Goal: Task Accomplishment & Management: Manage account settings

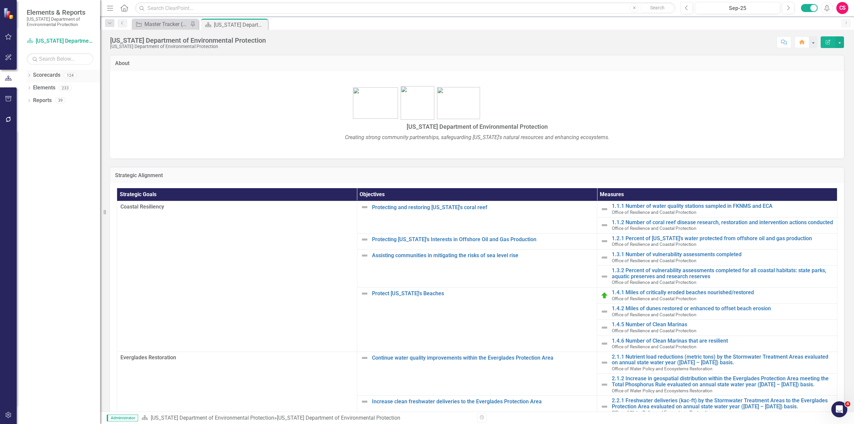
click at [29, 77] on icon "Dropdown" at bounding box center [29, 76] width 5 height 4
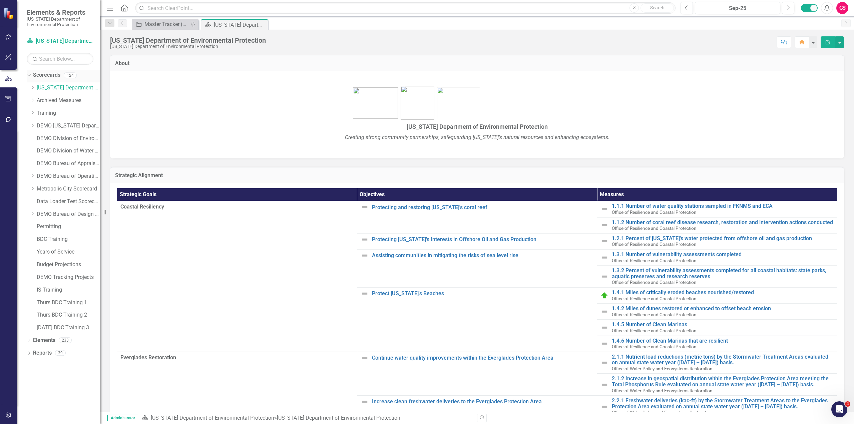
click at [51, 75] on link "Scorecards" at bounding box center [46, 75] width 27 height 8
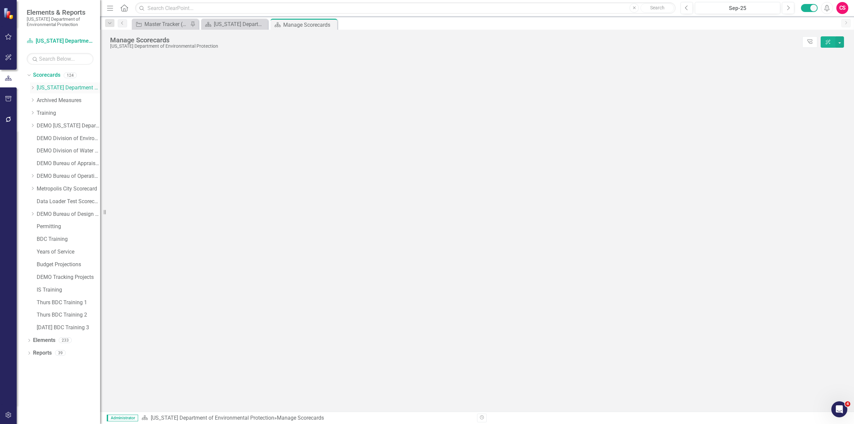
click at [34, 87] on icon "Dropdown" at bounding box center [32, 88] width 5 height 4
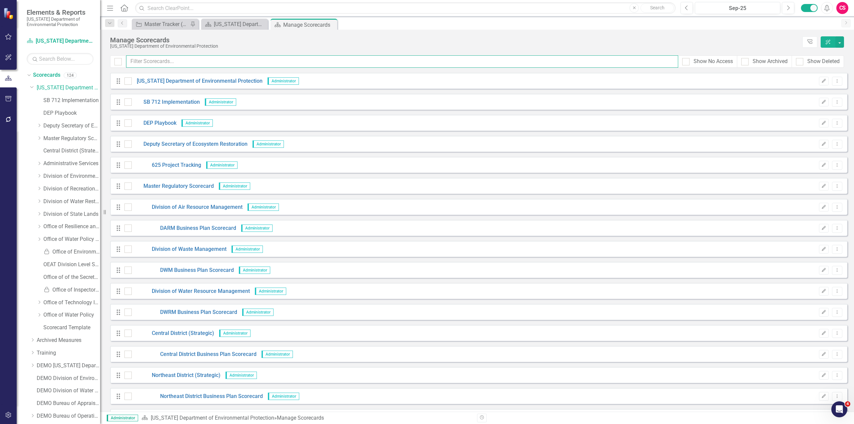
click at [204, 65] on input "text" at bounding box center [402, 61] width 552 height 12
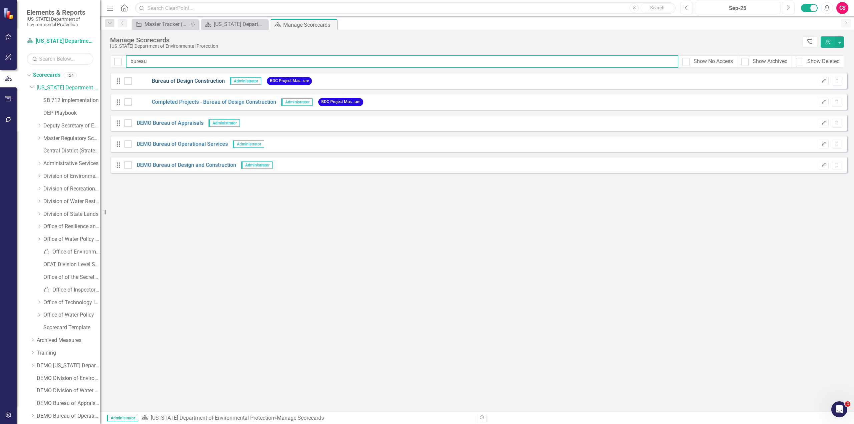
type input "bureau"
click at [199, 79] on link "Bureau of Design Construction" at bounding box center [178, 81] width 93 height 8
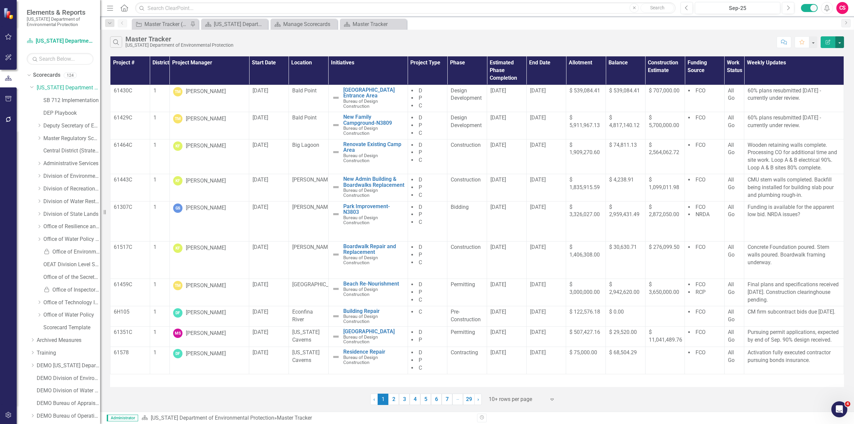
click at [840, 44] on button "button" at bounding box center [839, 42] width 9 height 12
click at [813, 80] on link "Excel Export to Excel" at bounding box center [817, 80] width 53 height 12
click at [827, 9] on icon "Alerts" at bounding box center [826, 8] width 7 height 7
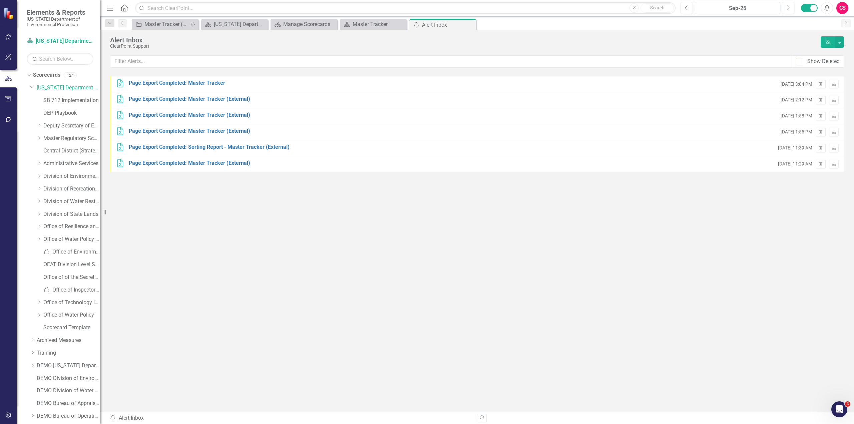
click at [827, 9] on icon "Alerts" at bounding box center [826, 8] width 7 height 7
click at [439, 29] on link "Click here to download." at bounding box center [422, 30] width 56 height 6
click at [38, 74] on link "Scorecards" at bounding box center [46, 75] width 27 height 8
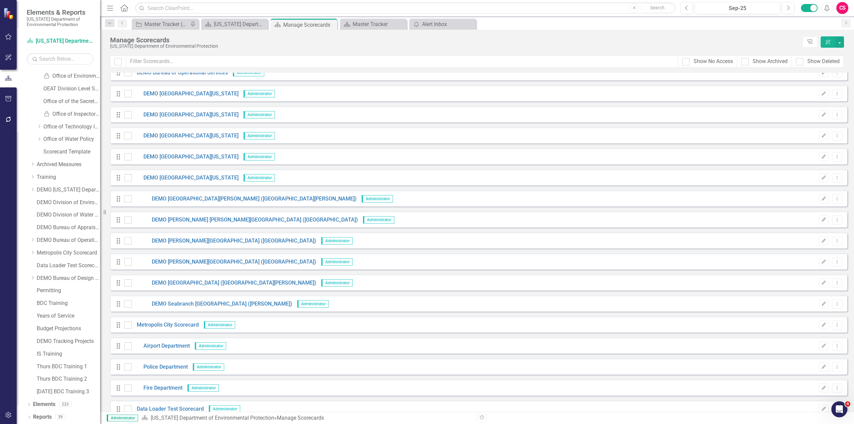
scroll to position [2267, 0]
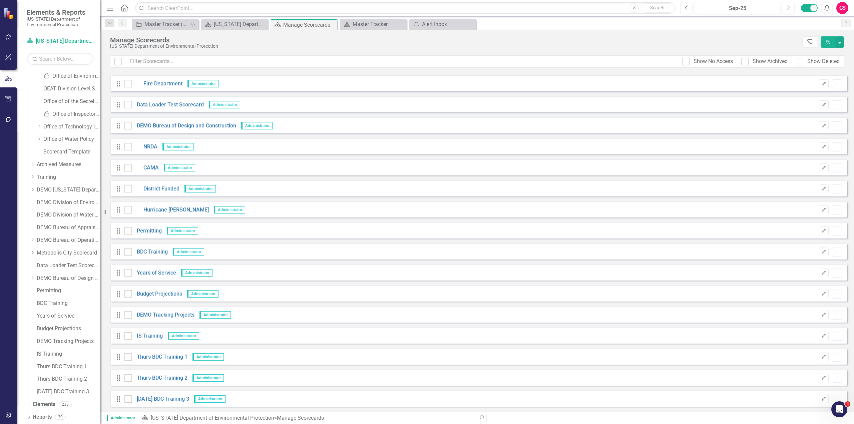
drag, startPoint x: 130, startPoint y: 399, endPoint x: 130, endPoint y: 394, distance: 5.3
click at [130, 399] on div at bounding box center [127, 398] width 7 height 7
click at [129, 399] on input "checkbox" at bounding box center [126, 397] width 4 height 4
checkbox input "true"
click at [127, 376] on input "checkbox" at bounding box center [126, 376] width 4 height 4
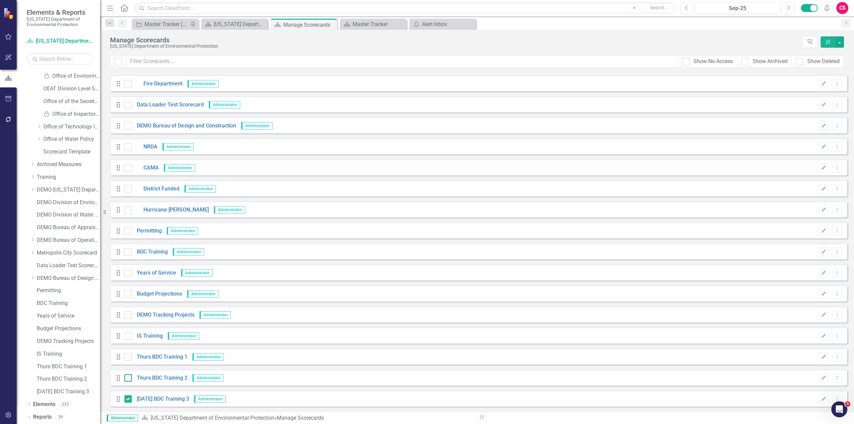
checkbox input "true"
click at [127, 358] on div at bounding box center [127, 356] width 7 height 7
click at [127, 358] on input "checkbox" at bounding box center [126, 355] width 4 height 4
checkbox input "true"
click at [125, 335] on input "checkbox" at bounding box center [126, 334] width 4 height 4
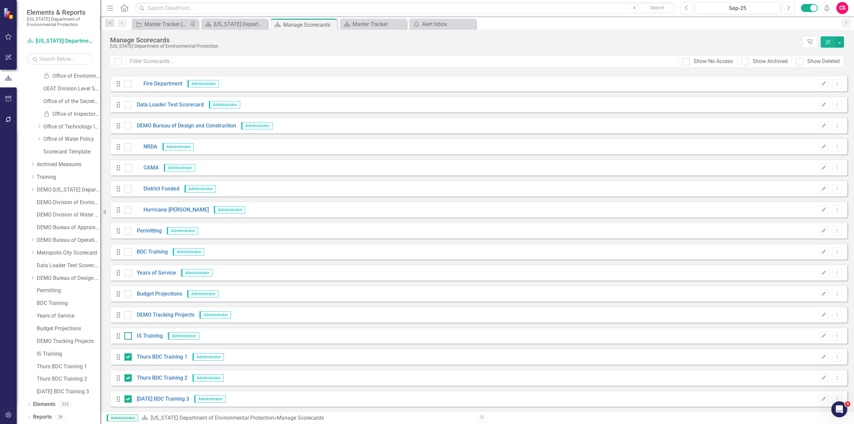
checkbox input "true"
click at [129, 316] on div at bounding box center [127, 314] width 7 height 7
click at [129, 316] on input "checkbox" at bounding box center [126, 313] width 4 height 4
checkbox input "true"
click at [128, 298] on div at bounding box center [127, 293] width 7 height 7
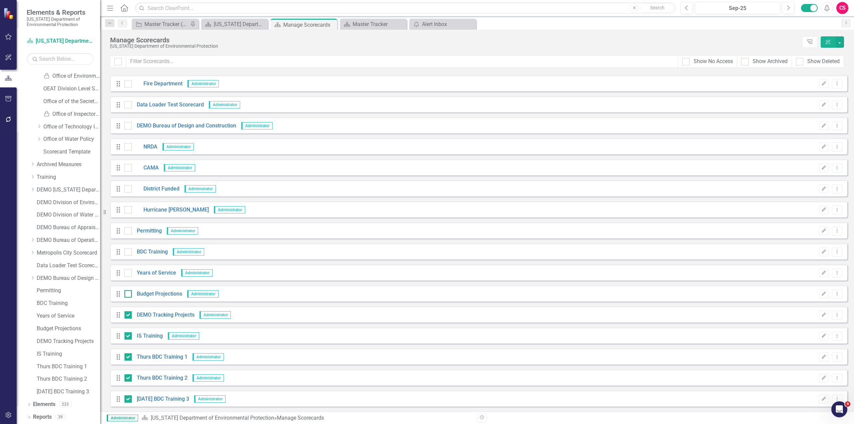
click at [128, 295] on input "checkbox" at bounding box center [126, 292] width 4 height 4
checkbox input "true"
click at [129, 276] on div at bounding box center [127, 272] width 7 height 7
click at [129, 274] on input "checkbox" at bounding box center [126, 271] width 4 height 4
checkbox input "true"
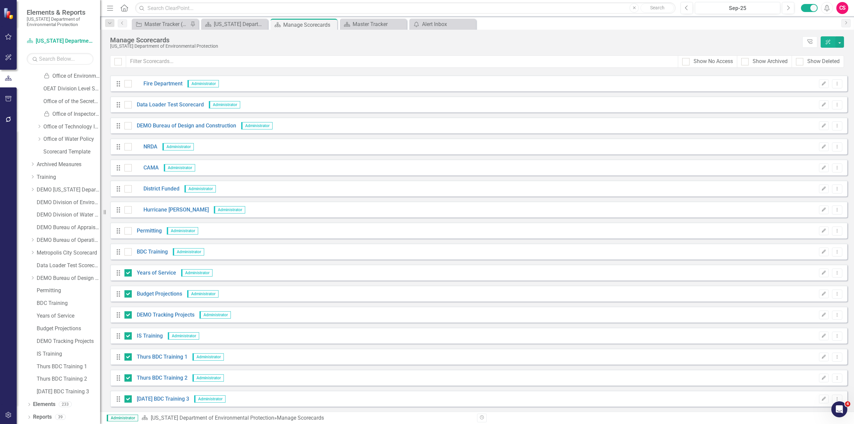
drag, startPoint x: 124, startPoint y: 253, endPoint x: 131, endPoint y: 238, distance: 16.3
click at [125, 252] on div at bounding box center [127, 251] width 7 height 7
click at [125, 252] on input "checkbox" at bounding box center [126, 250] width 4 height 4
checkbox input "true"
click at [131, 231] on div at bounding box center [127, 230] width 7 height 7
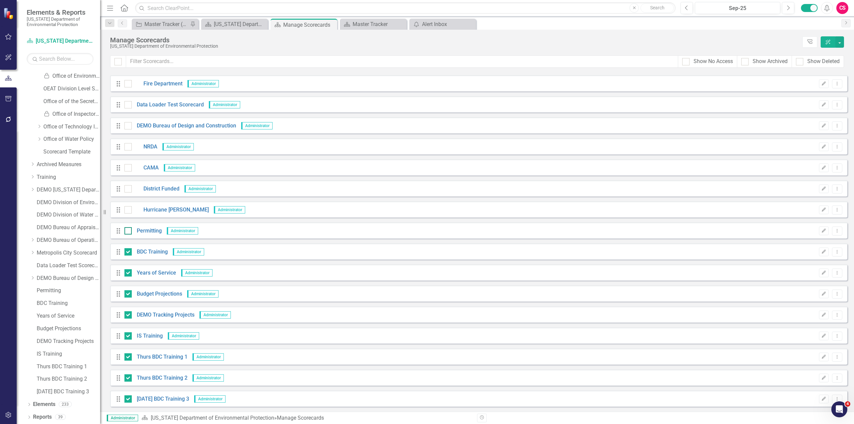
click at [129, 231] on input "checkbox" at bounding box center [126, 229] width 4 height 4
checkbox input "true"
click at [127, 124] on input "checkbox" at bounding box center [126, 124] width 4 height 4
checkbox input "true"
click at [128, 146] on input "checkbox" at bounding box center [126, 145] width 4 height 4
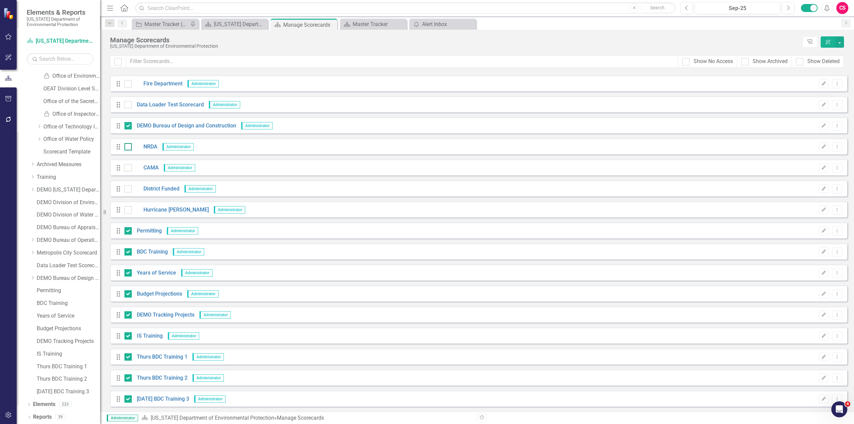
checkbox input "true"
click at [128, 166] on input "checkbox" at bounding box center [126, 166] width 4 height 4
checkbox input "true"
click at [127, 189] on input "checkbox" at bounding box center [126, 187] width 4 height 4
checkbox input "true"
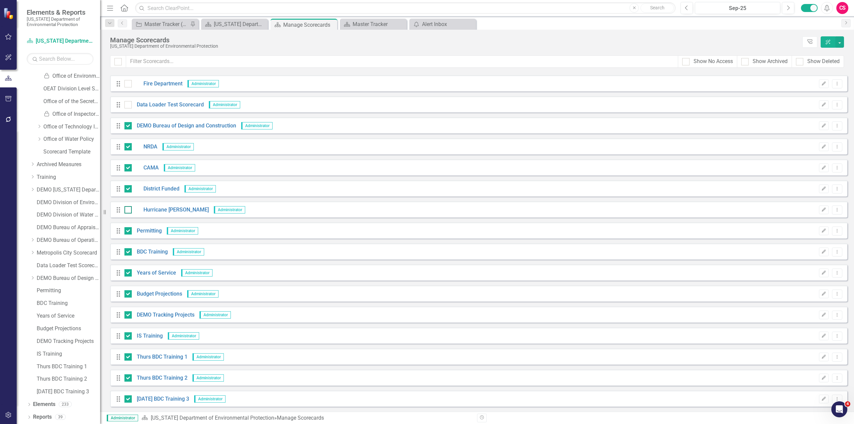
click at [128, 211] on input "checkbox" at bounding box center [126, 208] width 4 height 4
checkbox input "true"
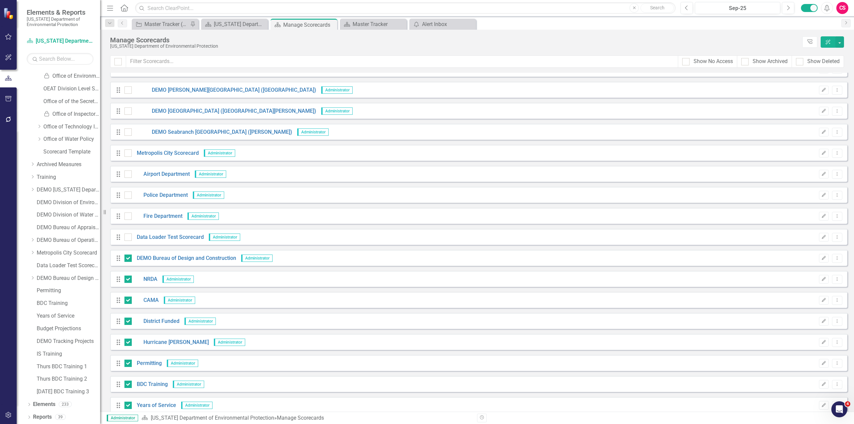
scroll to position [2134, 0]
click at [129, 154] on div at bounding box center [127, 153] width 7 height 7
click at [129, 154] on input "checkbox" at bounding box center [126, 152] width 4 height 4
checkbox input "true"
click at [128, 174] on input "checkbox" at bounding box center [126, 173] width 4 height 4
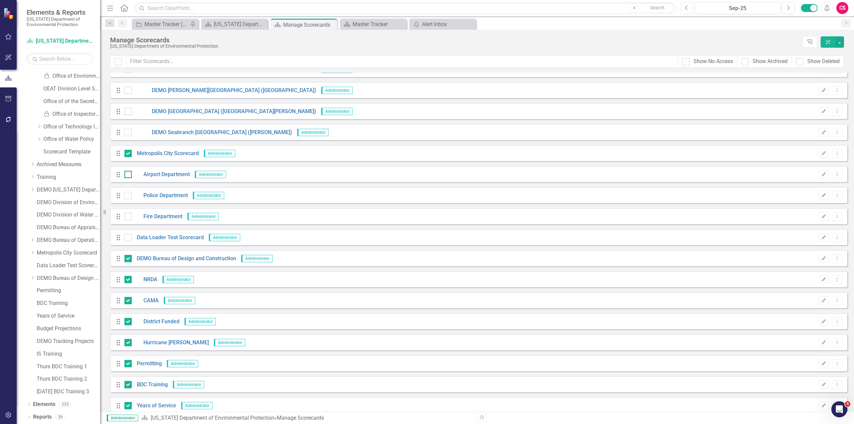
checkbox input "true"
click at [127, 198] on div at bounding box center [127, 195] width 7 height 7
click at [127, 196] on input "checkbox" at bounding box center [126, 194] width 4 height 4
checkbox input "true"
drag, startPoint x: 127, startPoint y: 218, endPoint x: 126, endPoint y: 236, distance: 17.7
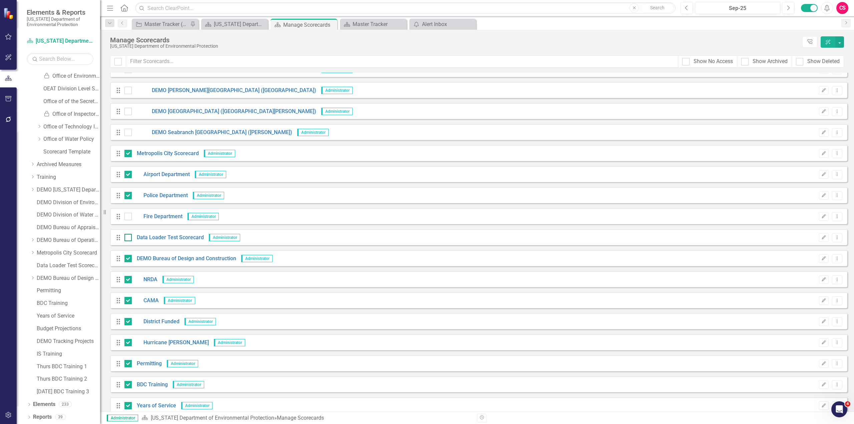
click at [127, 219] on div at bounding box center [127, 216] width 7 height 7
click at [127, 217] on input "checkbox" at bounding box center [126, 215] width 4 height 4
checkbox input "true"
click at [126, 236] on input "checkbox" at bounding box center [126, 236] width 4 height 4
checkbox input "true"
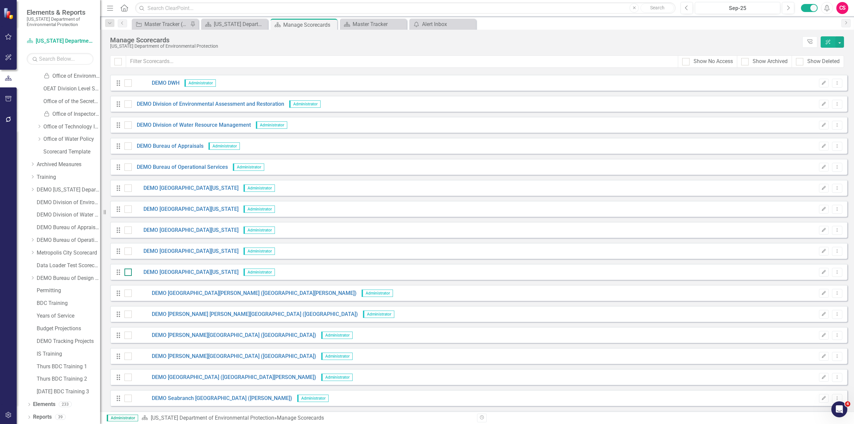
scroll to position [1868, 0]
click at [128, 105] on input "checkbox" at bounding box center [126, 103] width 4 height 4
checkbox input "true"
click at [127, 127] on div at bounding box center [127, 125] width 7 height 7
click at [127, 126] on input "checkbox" at bounding box center [126, 124] width 4 height 4
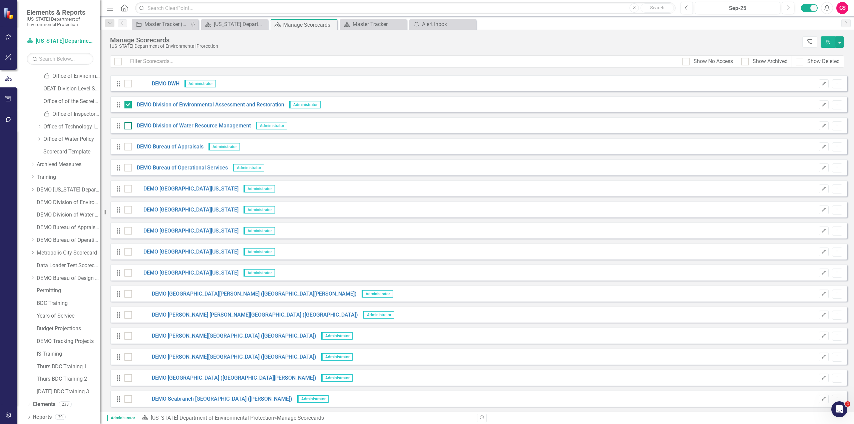
checkbox input "true"
click at [129, 148] on div at bounding box center [127, 146] width 7 height 7
click at [129, 147] on input "checkbox" at bounding box center [126, 145] width 4 height 4
checkbox input "true"
click at [129, 165] on div at bounding box center [127, 167] width 7 height 7
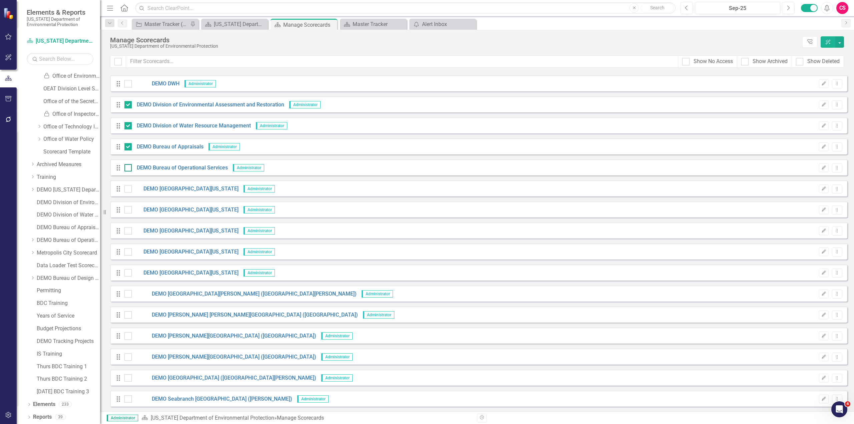
click at [129, 165] on input "checkbox" at bounding box center [126, 166] width 4 height 4
checkbox input "true"
click at [125, 192] on div at bounding box center [127, 188] width 7 height 7
click at [125, 189] on input "checkbox" at bounding box center [126, 187] width 4 height 4
checkbox input "true"
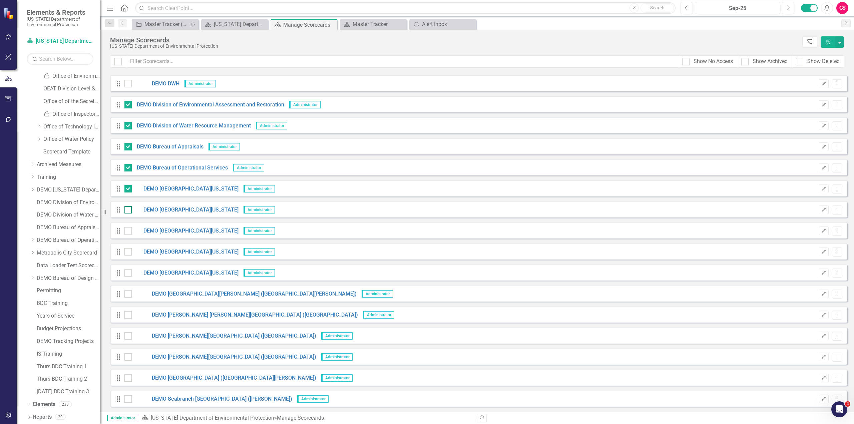
click at [126, 211] on div at bounding box center [127, 209] width 7 height 7
click at [126, 211] on input "checkbox" at bounding box center [126, 208] width 4 height 4
checkbox input "true"
click at [127, 228] on input "checkbox" at bounding box center [126, 229] width 4 height 4
checkbox input "true"
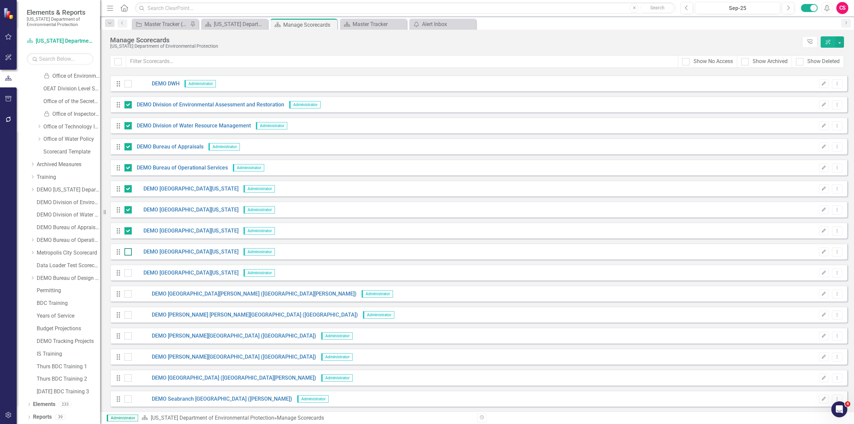
click at [128, 250] on input "checkbox" at bounding box center [126, 250] width 4 height 4
checkbox input "true"
drag, startPoint x: 126, startPoint y: 272, endPoint x: 128, endPoint y: 298, distance: 26.1
click at [126, 272] on input "checkbox" at bounding box center [126, 271] width 4 height 4
checkbox input "true"
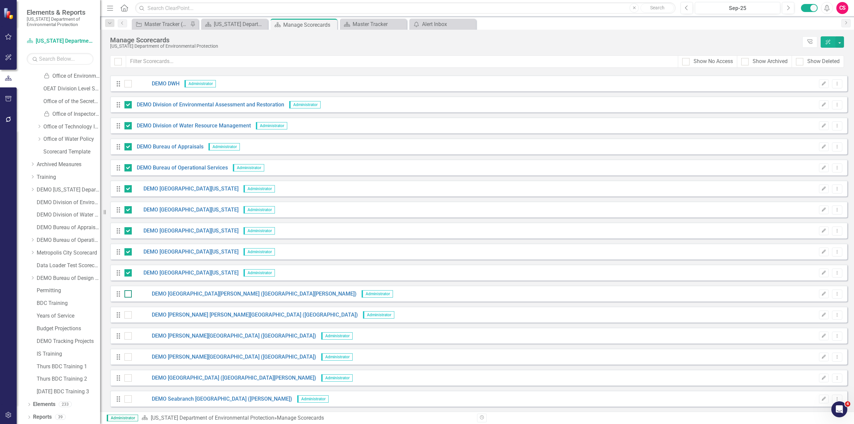
click at [128, 298] on div at bounding box center [127, 293] width 7 height 7
click at [128, 295] on input "checkbox" at bounding box center [126, 292] width 4 height 4
checkbox input "true"
click at [129, 312] on div at bounding box center [127, 314] width 7 height 7
click at [129, 312] on input "checkbox" at bounding box center [126, 313] width 4 height 4
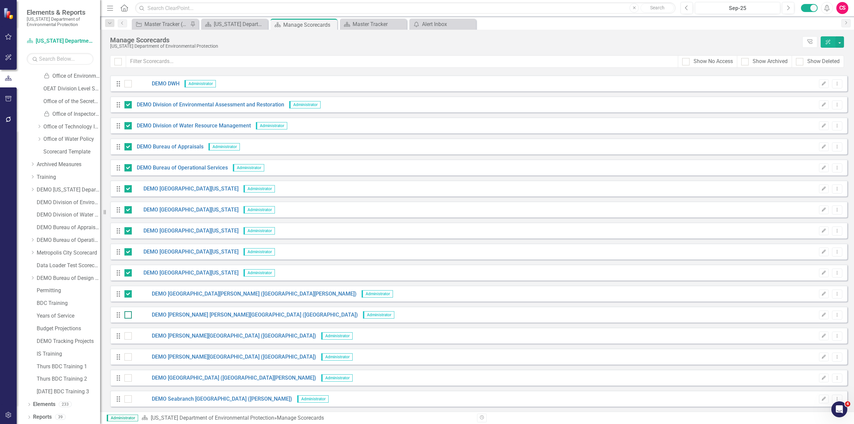
checkbox input "true"
click at [129, 339] on div at bounding box center [127, 335] width 7 height 7
click at [129, 337] on input "checkbox" at bounding box center [126, 334] width 4 height 4
checkbox input "true"
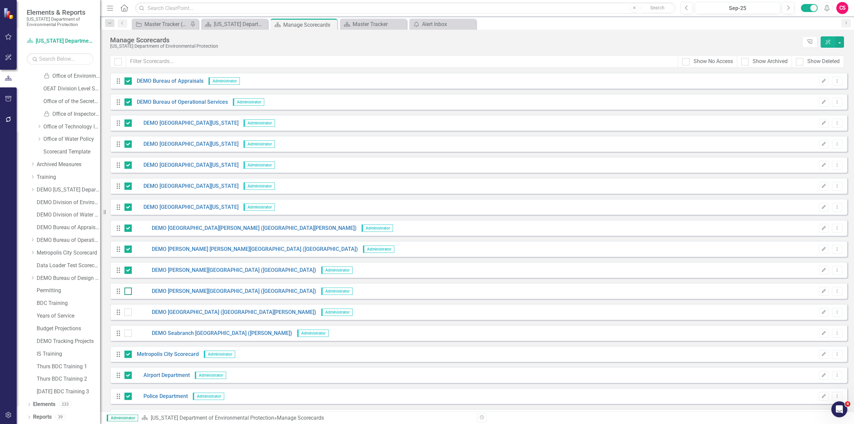
scroll to position [1934, 0]
click at [127, 289] on input "checkbox" at bounding box center [126, 289] width 4 height 4
checkbox input "true"
drag, startPoint x: 126, startPoint y: 313, endPoint x: 127, endPoint y: 322, distance: 8.7
click at [126, 313] on div at bounding box center [127, 311] width 7 height 7
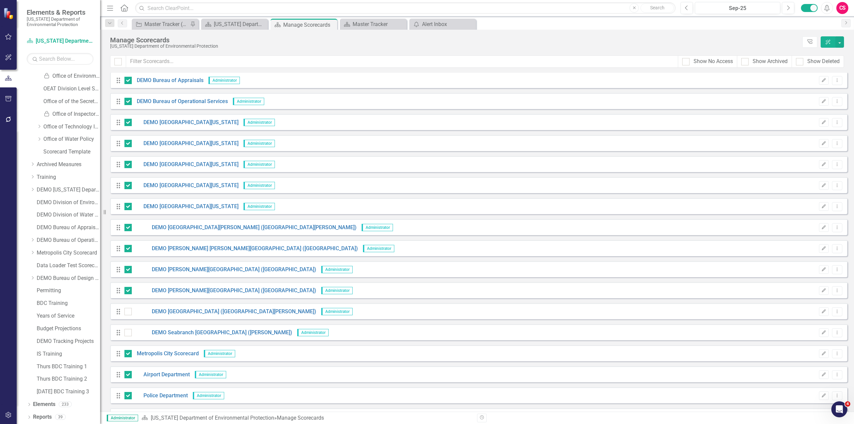
click at [126, 312] on input "checkbox" at bounding box center [126, 310] width 4 height 4
checkbox input "true"
click at [127, 330] on input "checkbox" at bounding box center [126, 331] width 4 height 4
checkbox input "true"
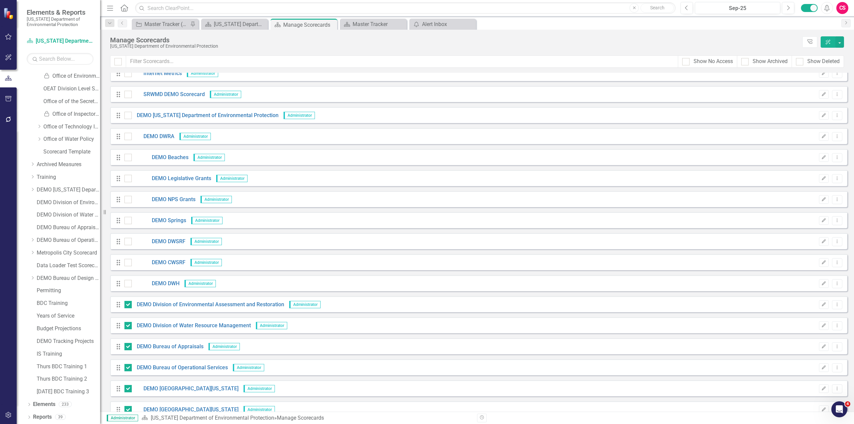
scroll to position [1668, 0]
click at [125, 99] on div "Drag SRWMD DEMO Scorecard Administrator Edit Dropdown Menu" at bounding box center [478, 94] width 737 height 16
click at [125, 95] on input "checkbox" at bounding box center [126, 93] width 4 height 4
checkbox input "true"
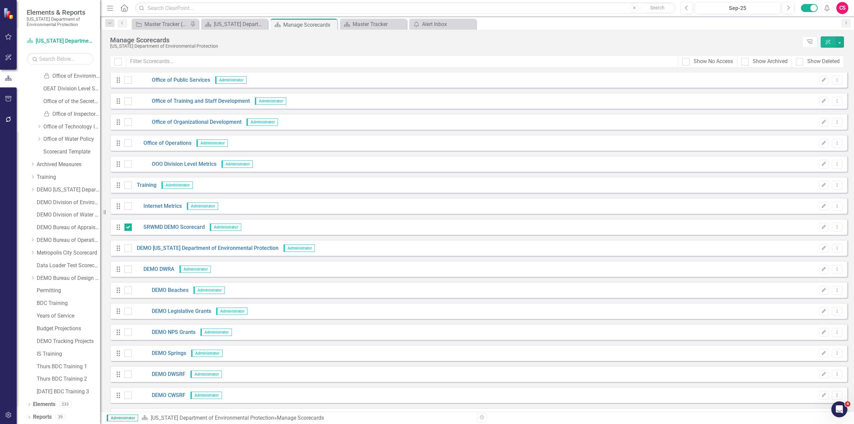
scroll to position [1535, 0]
click at [128, 185] on input "checkbox" at bounding box center [126, 184] width 4 height 4
checkbox input "true"
click at [128, 207] on input "checkbox" at bounding box center [126, 205] width 4 height 4
checkbox input "true"
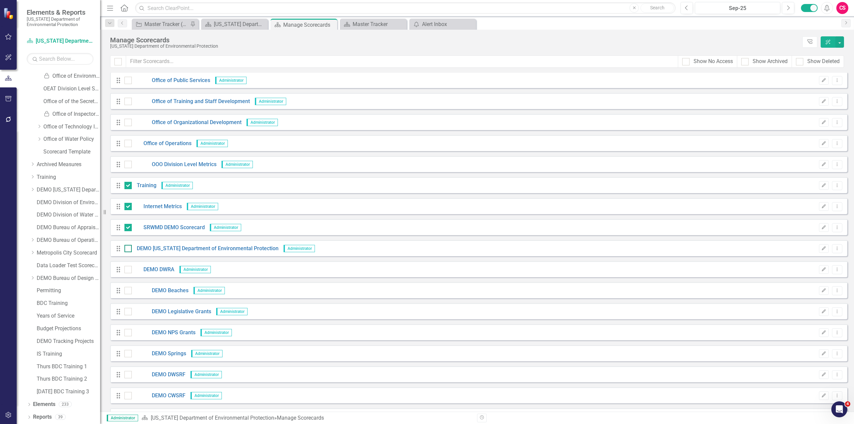
click at [127, 252] on div at bounding box center [127, 248] width 7 height 7
click at [127, 249] on input "checkbox" at bounding box center [126, 247] width 4 height 4
checkbox input "true"
click at [127, 271] on div at bounding box center [127, 269] width 7 height 7
click at [127, 270] on input "checkbox" at bounding box center [126, 268] width 4 height 4
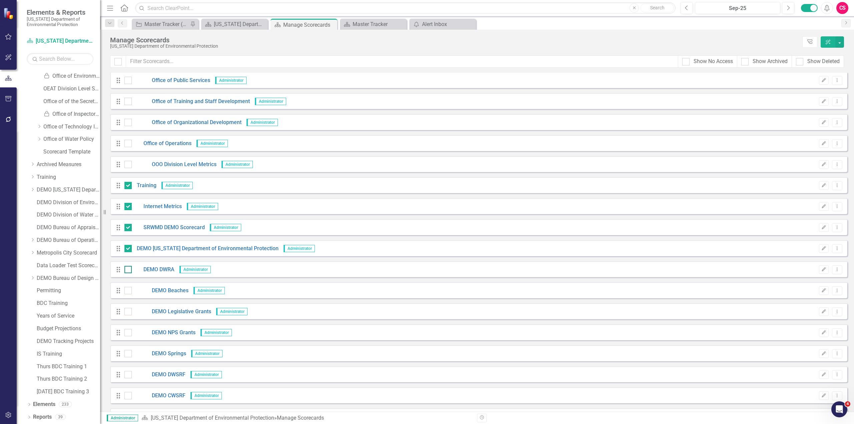
checkbox input "true"
drag, startPoint x: 128, startPoint y: 289, endPoint x: 128, endPoint y: 305, distance: 16.0
click at [128, 290] on input "checkbox" at bounding box center [126, 289] width 4 height 4
checkbox input "true"
click at [128, 311] on input "checkbox" at bounding box center [126, 310] width 4 height 4
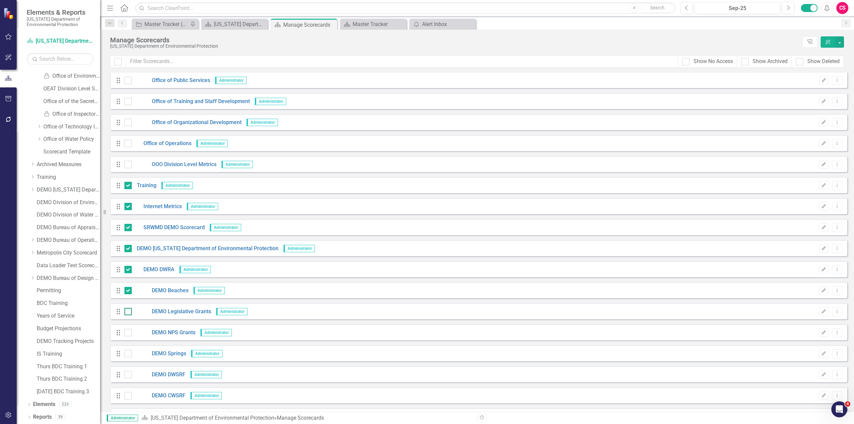
checkbox input "true"
click at [128, 329] on div "DEMO NPS Grants" at bounding box center [159, 333] width 71 height 8
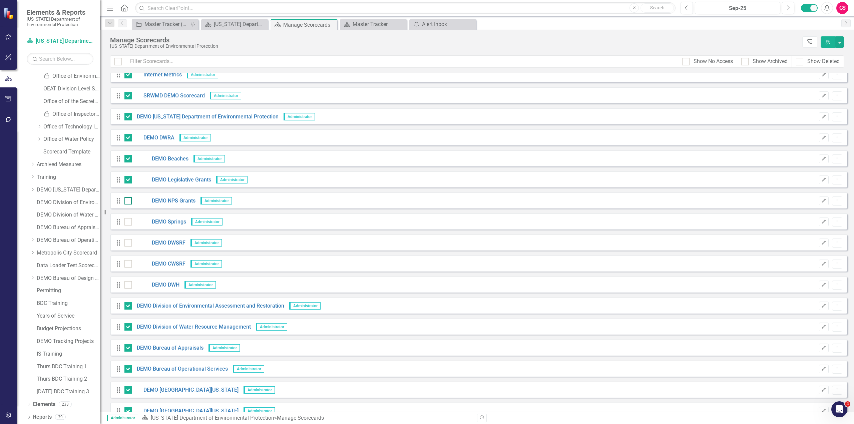
scroll to position [1667, 0]
click at [126, 198] on input "checkbox" at bounding box center [126, 198] width 4 height 4
checkbox input "true"
click at [126, 224] on div at bounding box center [127, 221] width 7 height 7
click at [126, 222] on input "checkbox" at bounding box center [126, 220] width 4 height 4
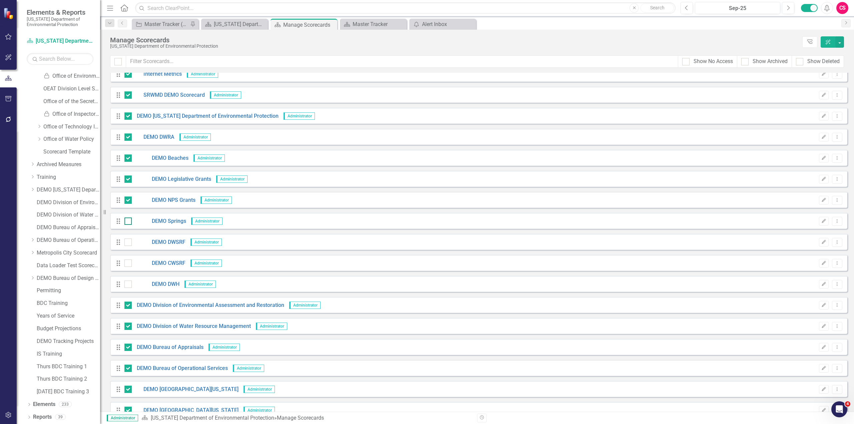
checkbox input "true"
click at [128, 241] on input "checkbox" at bounding box center [126, 241] width 4 height 4
checkbox input "true"
click at [127, 264] on input "checkbox" at bounding box center [126, 262] width 4 height 4
checkbox input "true"
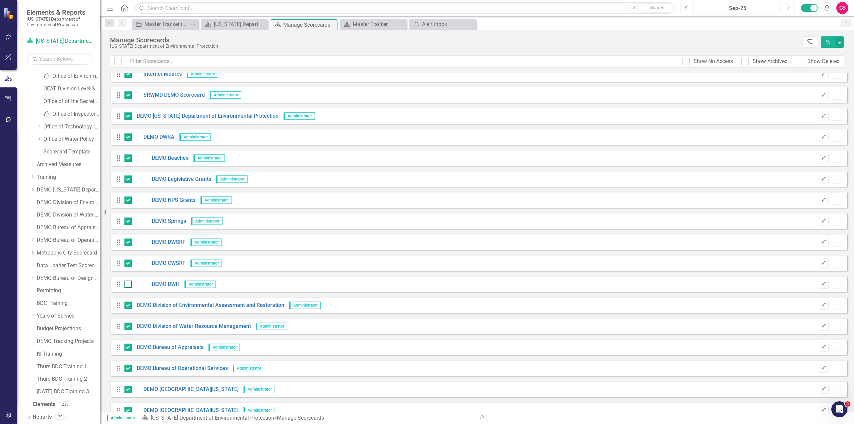
click at [128, 285] on input "checkbox" at bounding box center [126, 283] width 4 height 4
checkbox input "true"
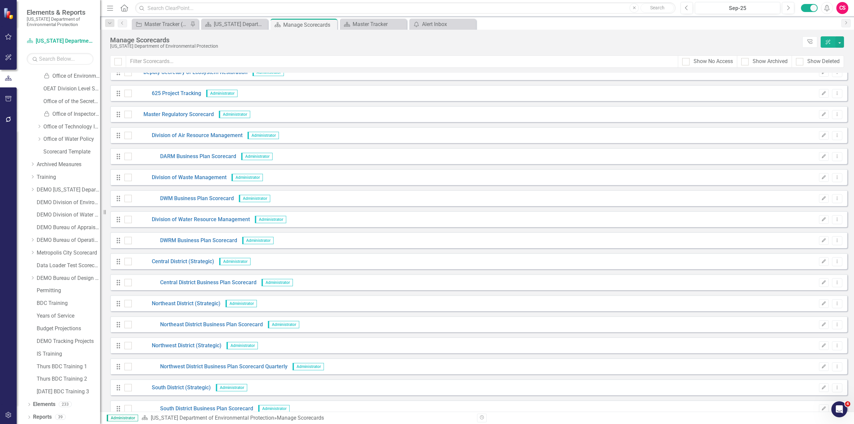
scroll to position [0, 0]
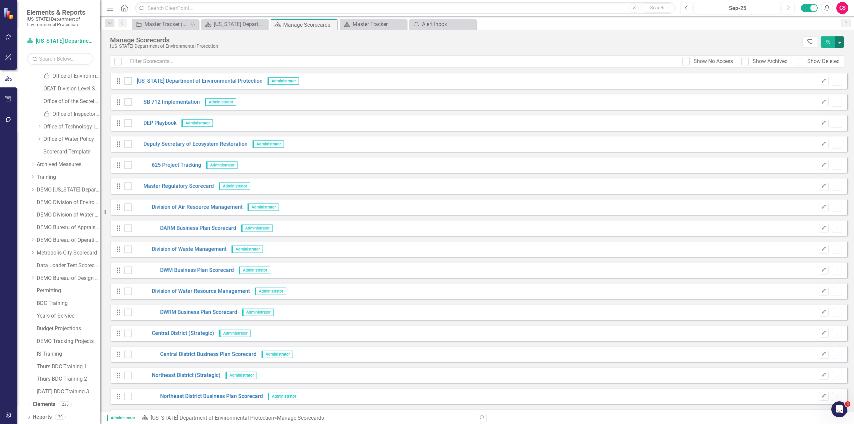
click at [841, 46] on button "button" at bounding box center [839, 41] width 9 height 11
click at [799, 91] on link "Edit Multiple Edit Multiple" at bounding box center [809, 92] width 69 height 12
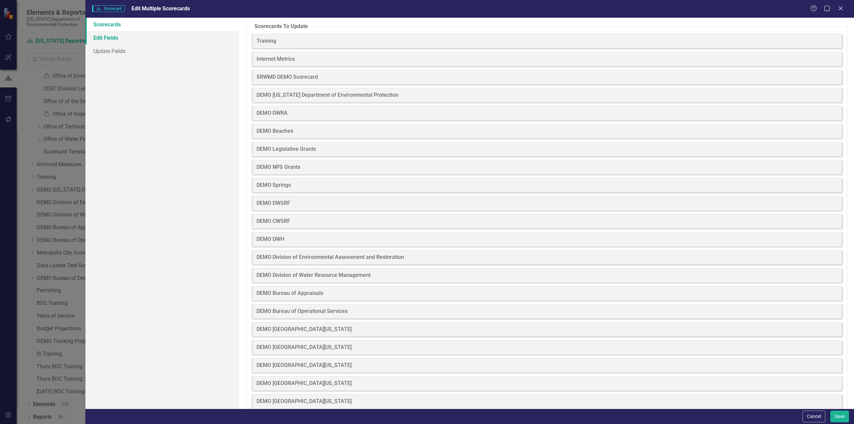
click at [119, 40] on link "Edit Fields" at bounding box center [162, 37] width 154 height 13
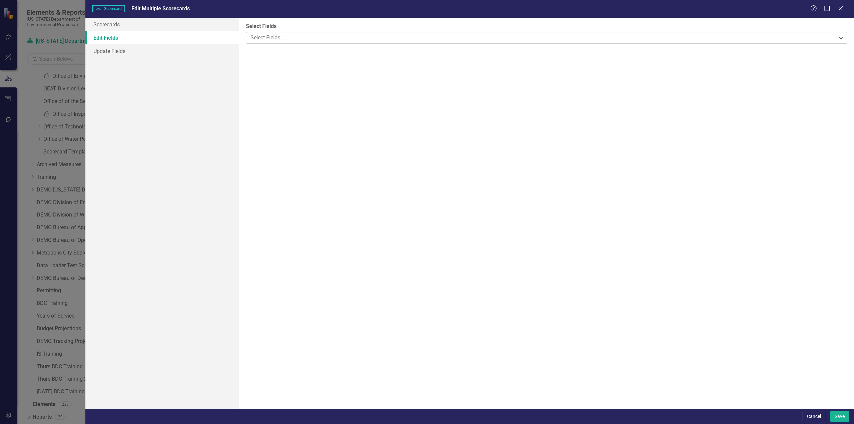
click at [303, 40] on div at bounding box center [542, 37] width 588 height 9
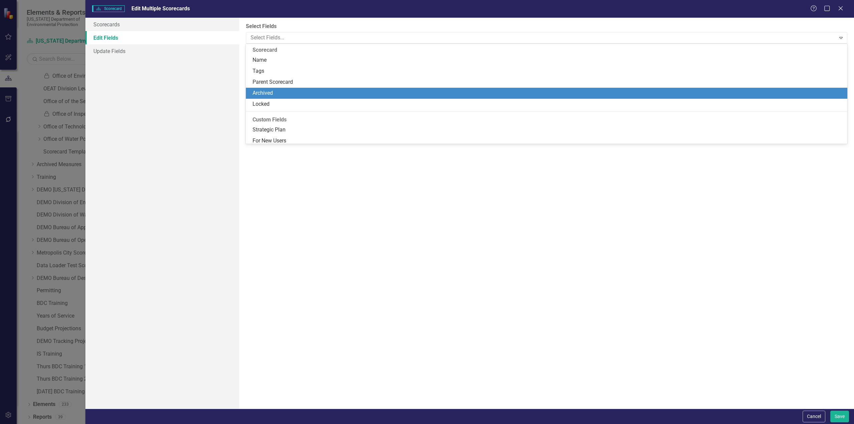
click at [270, 88] on div "Archived" at bounding box center [546, 93] width 601 height 11
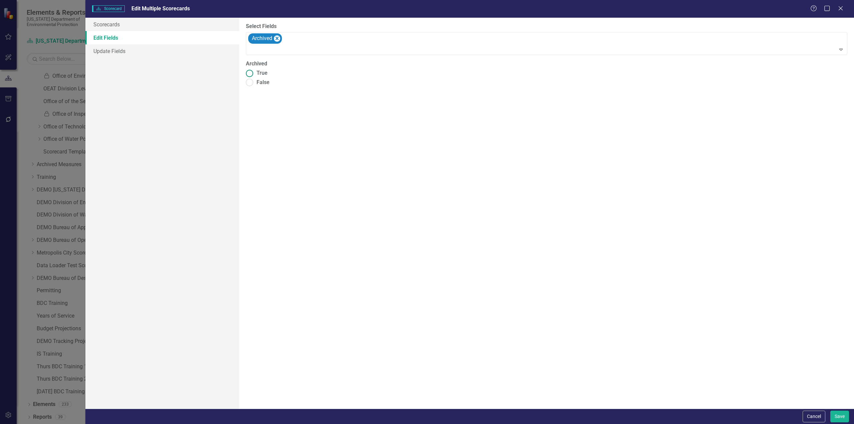
click at [251, 72] on ins at bounding box center [249, 73] width 10 height 10
click at [251, 72] on input "True" at bounding box center [249, 73] width 10 height 10
radio input "true"
click at [838, 417] on button "Save" at bounding box center [839, 417] width 19 height 12
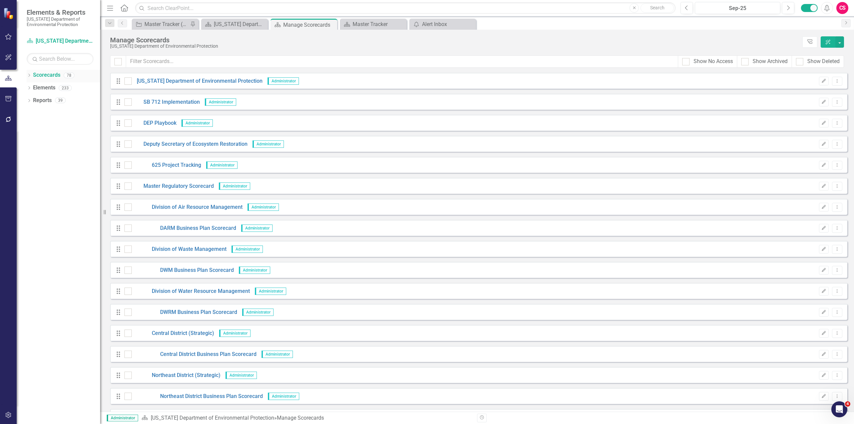
click at [28, 74] on icon "Dropdown" at bounding box center [29, 76] width 5 height 4
click at [32, 100] on icon "Dropdown" at bounding box center [32, 100] width 5 height 4
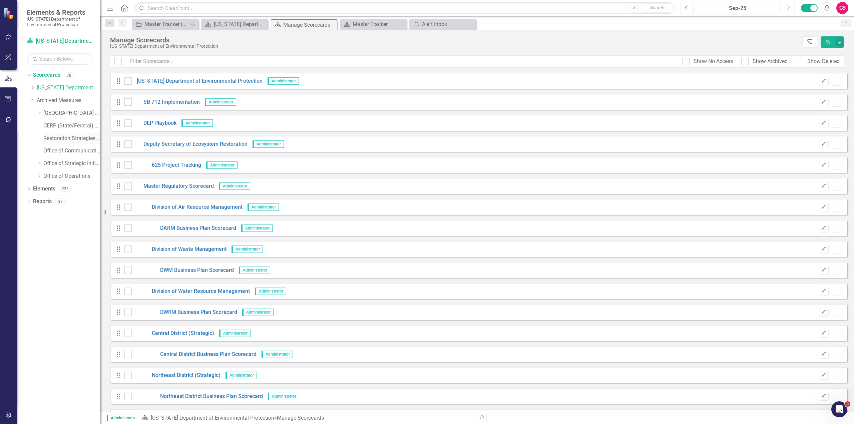
click at [64, 138] on link "Restoration Strategies Projects" at bounding box center [71, 139] width 57 height 8
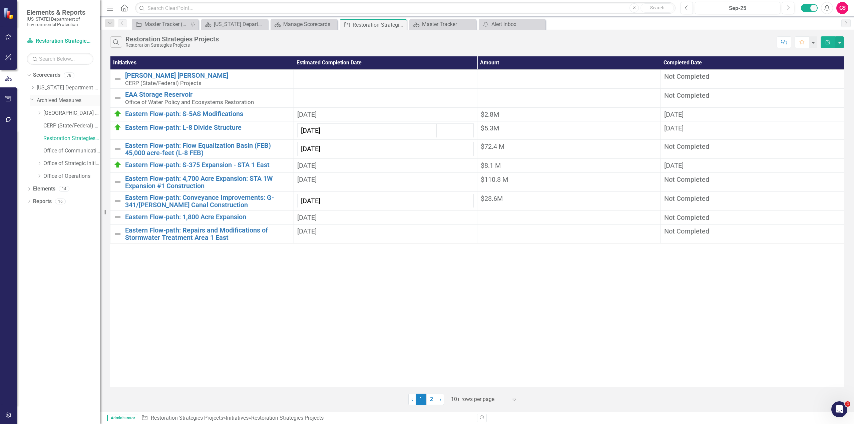
click at [31, 100] on icon "Dropdown" at bounding box center [32, 99] width 4 height 5
click at [49, 77] on link "Scorecards" at bounding box center [46, 75] width 27 height 8
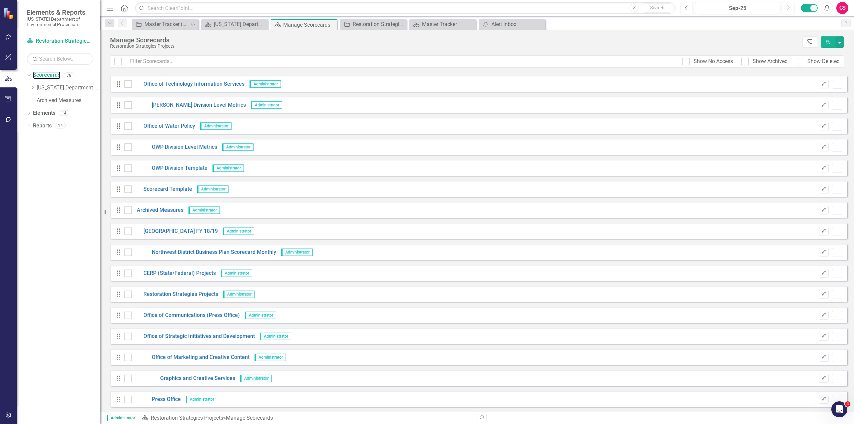
scroll to position [1300, 0]
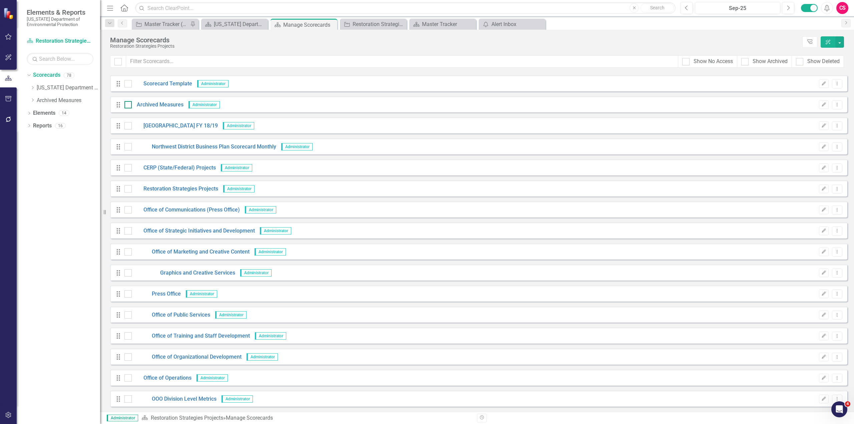
click at [127, 105] on input "checkbox" at bounding box center [126, 103] width 4 height 4
checkbox input "true"
click at [126, 128] on div at bounding box center [127, 125] width 7 height 7
click at [126, 126] on input "checkbox" at bounding box center [126, 124] width 4 height 4
checkbox input "true"
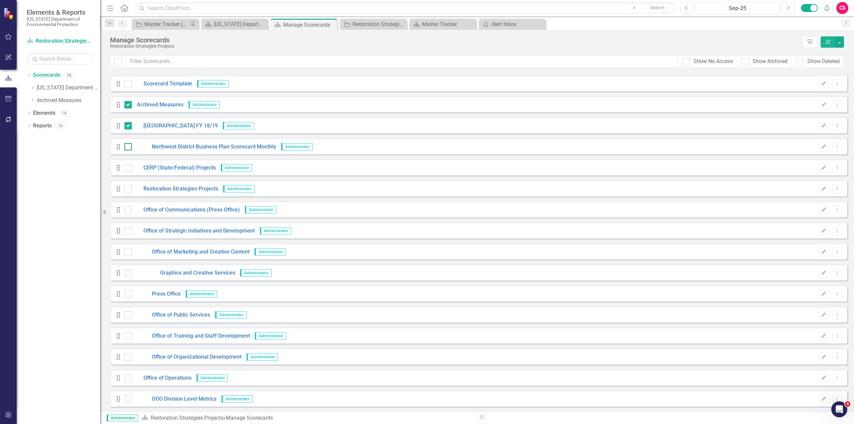
click at [126, 145] on input "checkbox" at bounding box center [126, 145] width 4 height 4
checkbox input "true"
click at [126, 167] on input "checkbox" at bounding box center [126, 166] width 4 height 4
checkbox input "true"
click at [129, 189] on div at bounding box center [127, 188] width 7 height 7
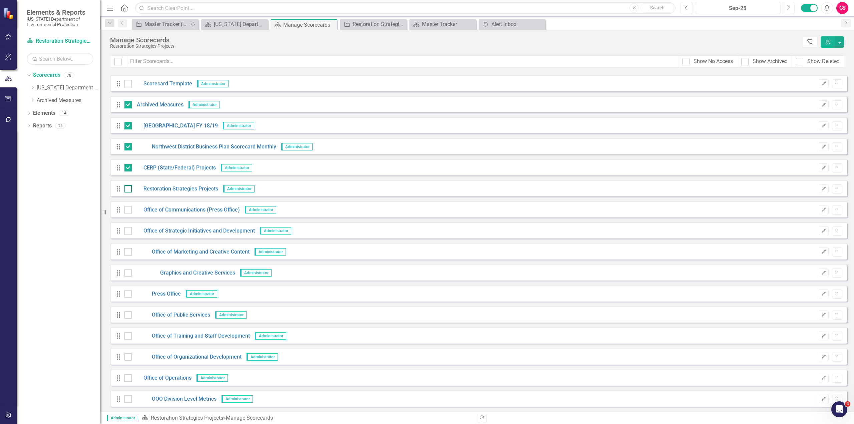
click at [129, 189] on input "checkbox" at bounding box center [126, 187] width 4 height 4
checkbox input "true"
drag, startPoint x: 129, startPoint y: 211, endPoint x: 128, endPoint y: 229, distance: 17.7
click at [129, 213] on div at bounding box center [127, 209] width 7 height 7
click at [129, 211] on input "checkbox" at bounding box center [126, 208] width 4 height 4
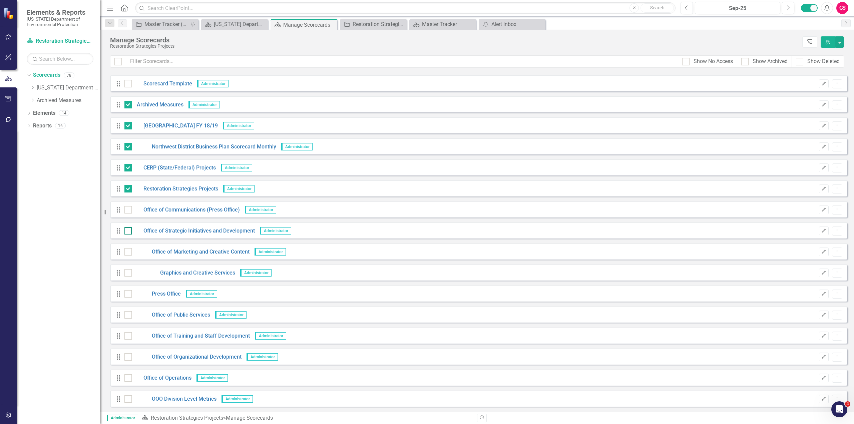
checkbox input "true"
drag, startPoint x: 128, startPoint y: 230, endPoint x: 128, endPoint y: 237, distance: 7.0
click at [128, 232] on input "checkbox" at bounding box center [126, 229] width 4 height 4
checkbox input "true"
drag, startPoint x: 127, startPoint y: 253, endPoint x: 126, endPoint y: 262, distance: 9.4
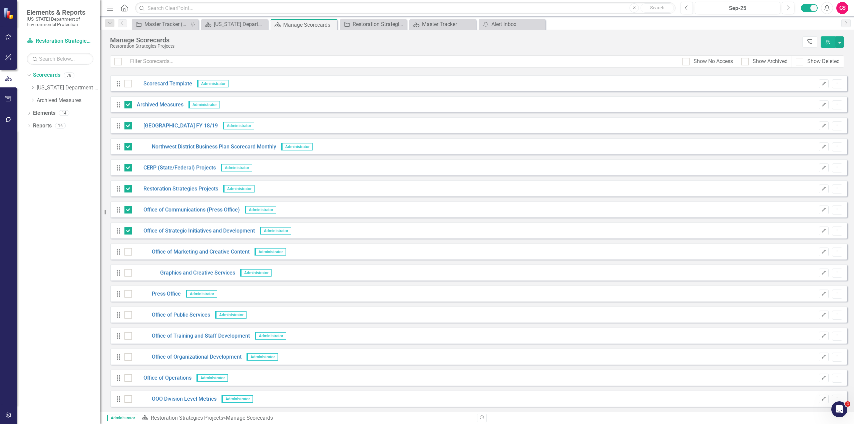
click at [127, 253] on div at bounding box center [127, 251] width 7 height 7
click at [127, 253] on input "checkbox" at bounding box center [126, 250] width 4 height 4
checkbox input "true"
click at [125, 277] on div "Drag Graphics and Creative Services Administrator Edit Dropdown Menu" at bounding box center [478, 273] width 737 height 16
click at [126, 275] on div at bounding box center [127, 272] width 7 height 7
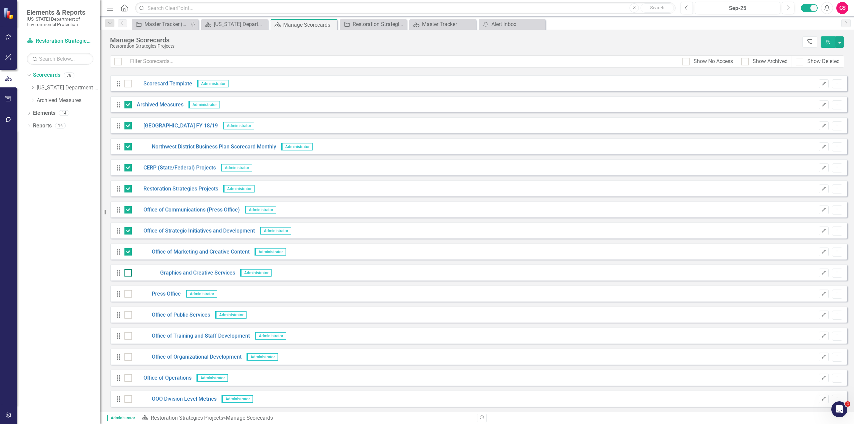
click at [126, 274] on input "checkbox" at bounding box center [126, 271] width 4 height 4
checkbox input "true"
click at [126, 295] on div at bounding box center [127, 293] width 7 height 7
click at [126, 295] on input "checkbox" at bounding box center [126, 292] width 4 height 4
checkbox input "true"
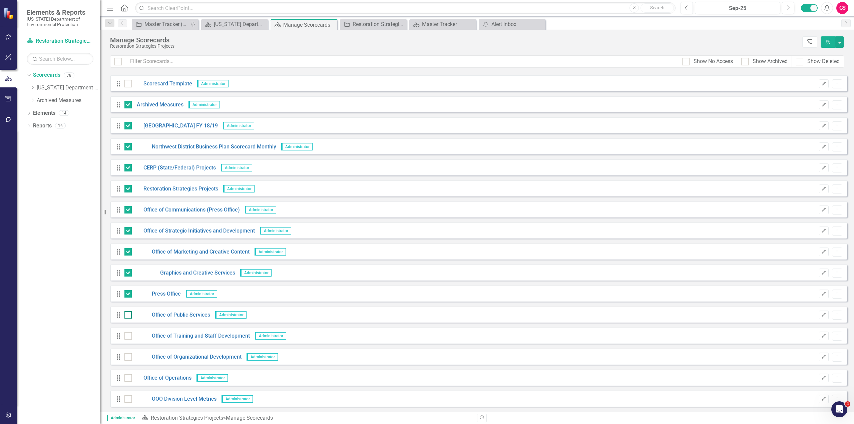
click at [127, 316] on div at bounding box center [127, 314] width 7 height 7
click at [127, 316] on input "checkbox" at bounding box center [126, 313] width 4 height 4
checkbox input "true"
click at [129, 337] on div at bounding box center [127, 335] width 7 height 7
click at [129, 337] on input "checkbox" at bounding box center [126, 334] width 4 height 4
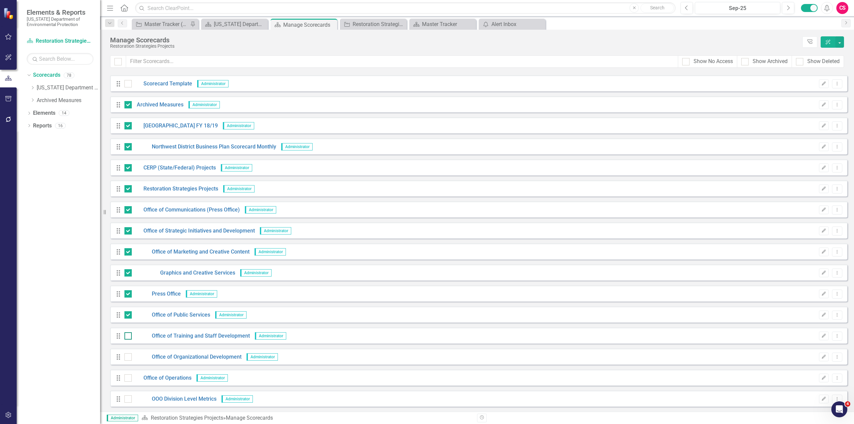
checkbox input "true"
click at [128, 351] on div "Drag Office of Organizational Development Administrator Edit Dropdown Menu" at bounding box center [478, 357] width 737 height 16
click at [126, 358] on input "checkbox" at bounding box center [126, 355] width 4 height 4
checkbox input "true"
drag, startPoint x: 129, startPoint y: 377, endPoint x: 128, endPoint y: 392, distance: 14.4
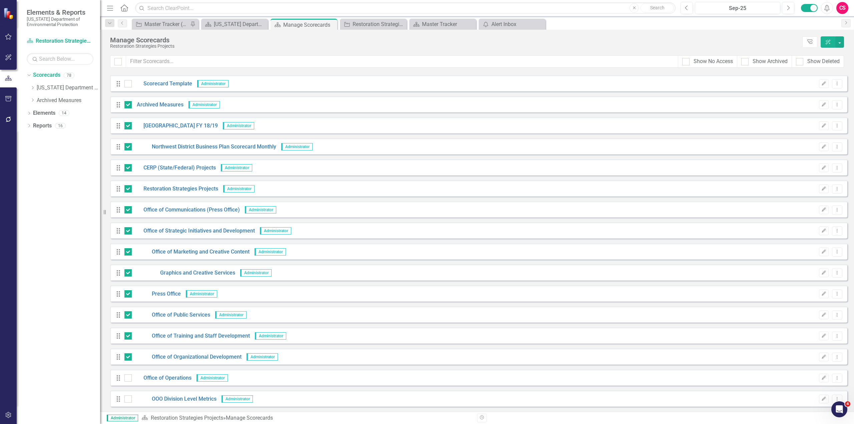
click at [129, 378] on div at bounding box center [127, 377] width 7 height 7
click at [129, 378] on input "checkbox" at bounding box center [126, 376] width 4 height 4
checkbox input "true"
click at [128, 396] on input "checkbox" at bounding box center [126, 397] width 4 height 4
checkbox input "true"
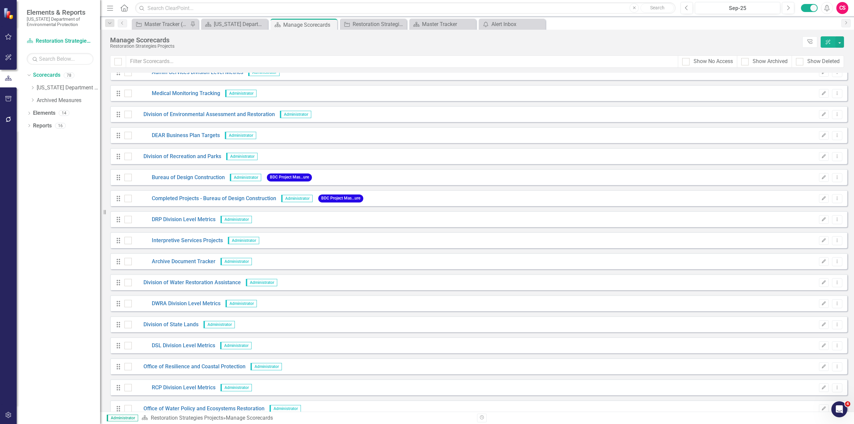
scroll to position [639, 0]
click at [840, 44] on button "button" at bounding box center [839, 41] width 9 height 11
click at [804, 92] on link "Edit Multiple Edit Multiple" at bounding box center [809, 92] width 69 height 12
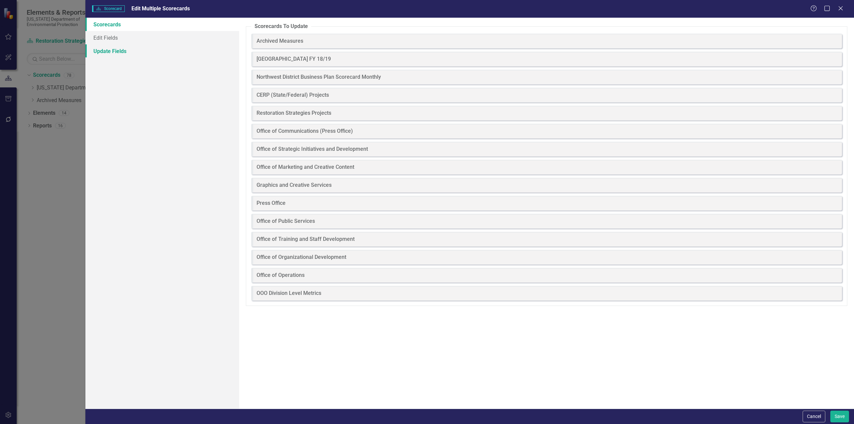
click at [121, 45] on link "Update Fields" at bounding box center [162, 50] width 154 height 13
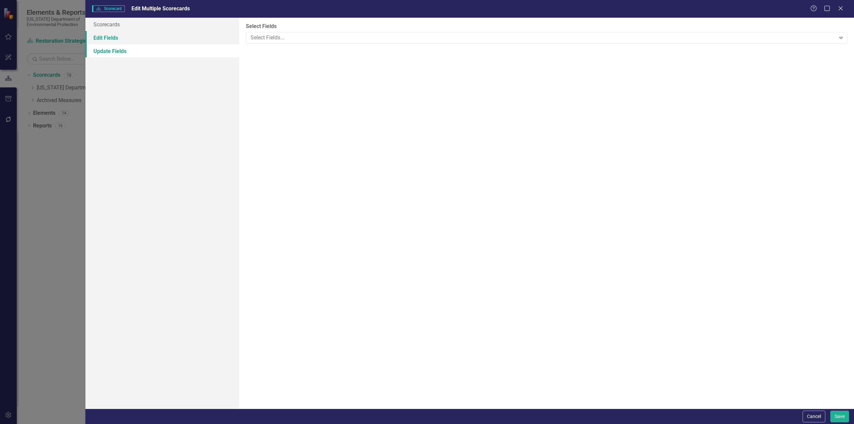
click at [122, 34] on link "Edit Fields" at bounding box center [162, 37] width 154 height 13
click at [120, 38] on link "Edit Fields" at bounding box center [162, 37] width 154 height 13
click at [265, 37] on div at bounding box center [542, 37] width 588 height 9
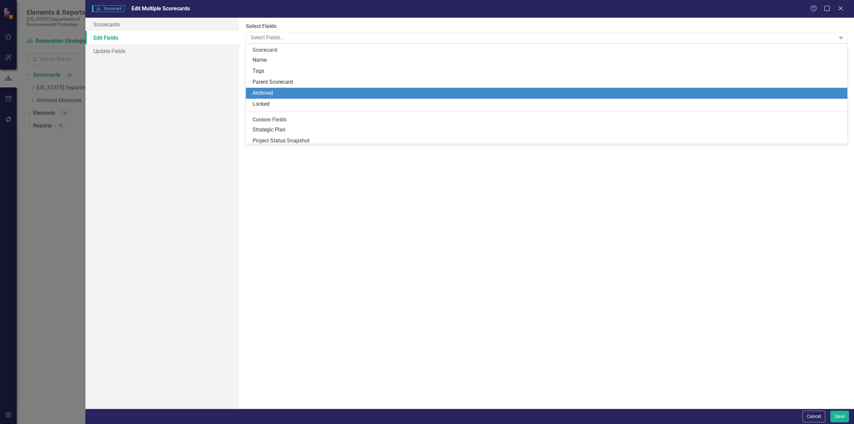
click at [269, 91] on div "Archived" at bounding box center [548, 93] width 591 height 8
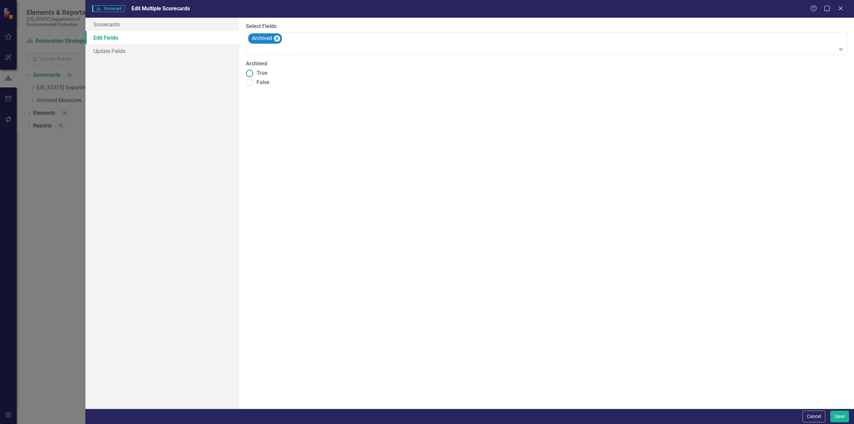
click at [262, 72] on span "True" at bounding box center [262, 73] width 11 height 8
click at [255, 72] on input "True" at bounding box center [249, 73] width 10 height 10
radio input "true"
click at [834, 415] on button "Save" at bounding box center [839, 417] width 19 height 12
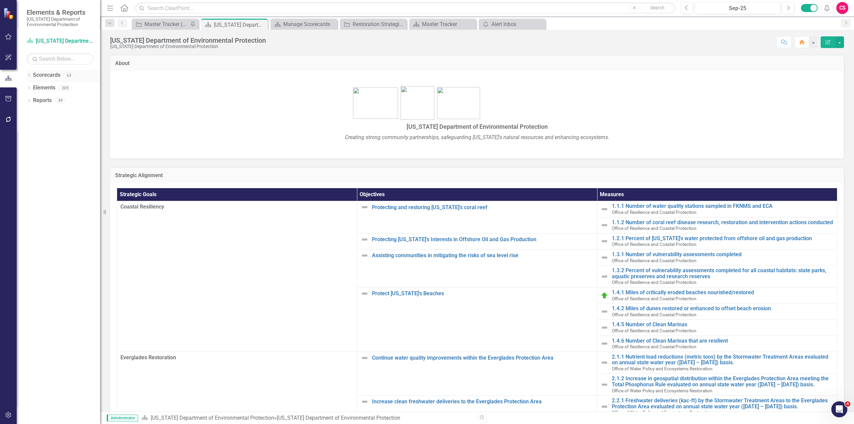
click at [28, 77] on icon "Dropdown" at bounding box center [29, 76] width 5 height 4
click at [33, 87] on icon "Dropdown" at bounding box center [32, 88] width 5 height 4
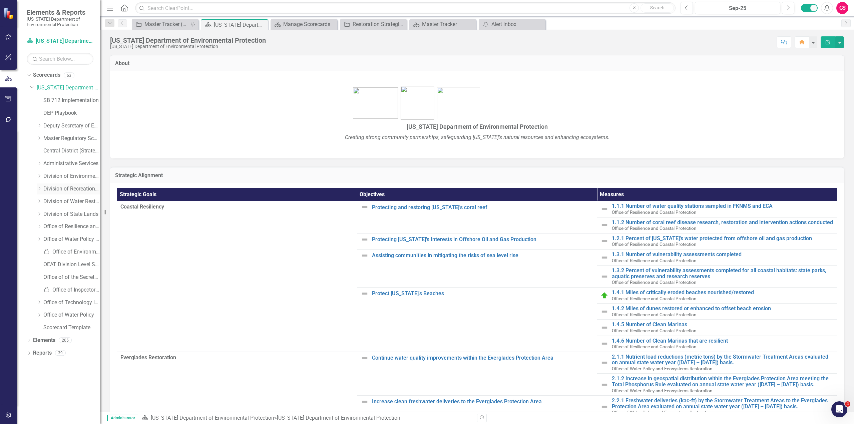
click at [40, 189] on icon "Dropdown" at bounding box center [39, 188] width 5 height 4
click at [67, 201] on link "Bureau of Design Construction" at bounding box center [75, 202] width 50 height 8
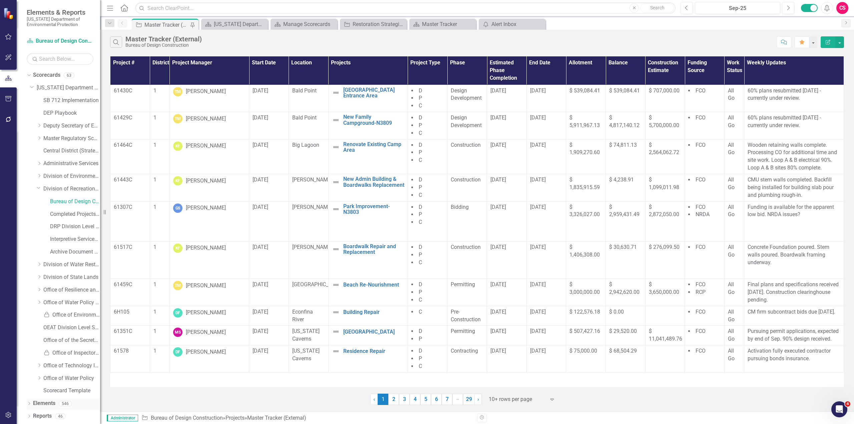
click at [44, 405] on link "Elements" at bounding box center [44, 404] width 22 height 8
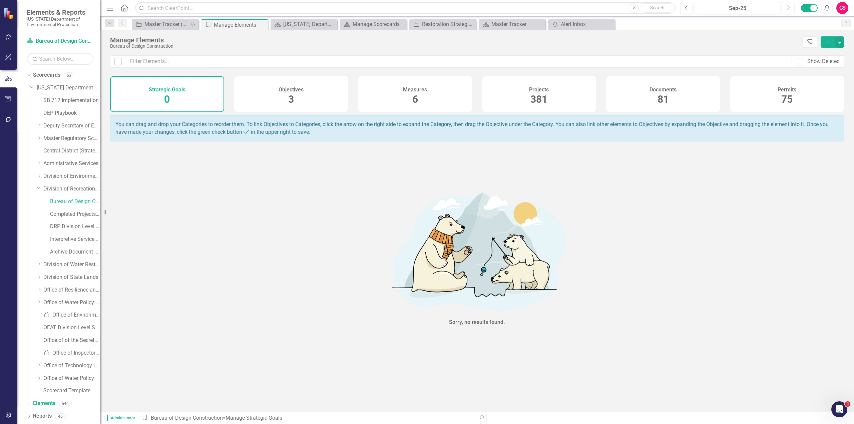
click at [548, 99] on div "Projects 381" at bounding box center [539, 94] width 114 height 36
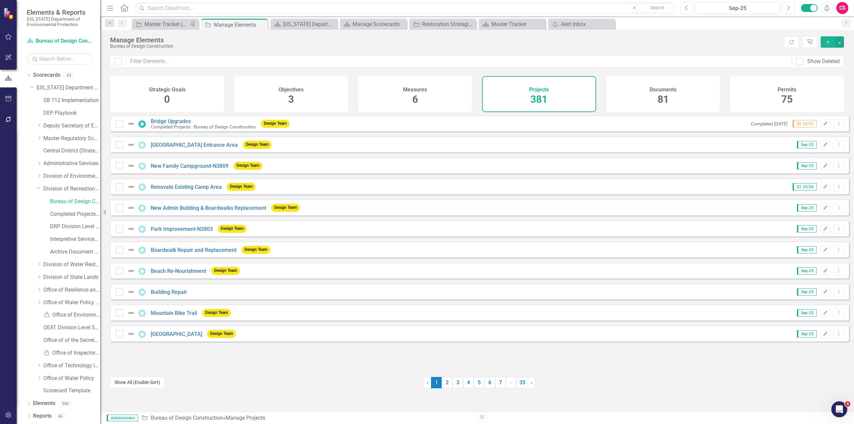
click at [135, 381] on button "Show All (Enable Sort)" at bounding box center [137, 383] width 54 height 12
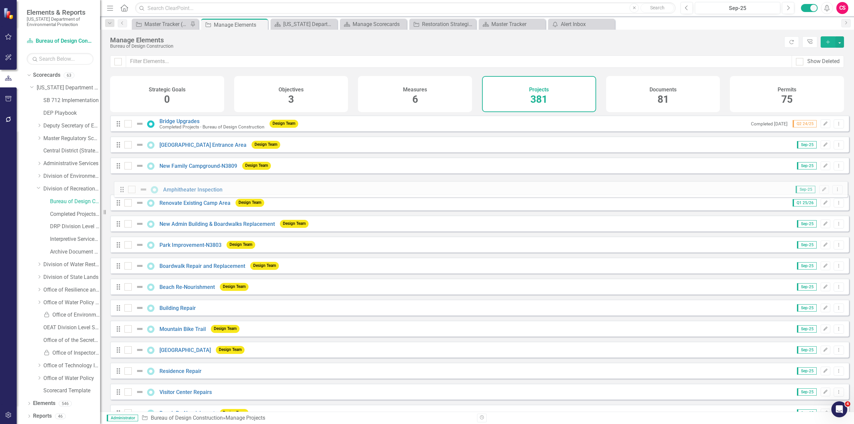
drag, startPoint x: 118, startPoint y: 267, endPoint x: 122, endPoint y: 191, distance: 76.5
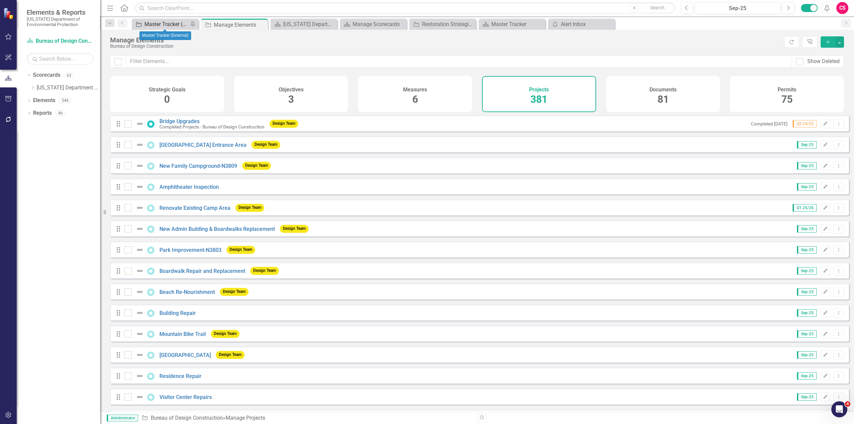
click at [154, 26] on div "Master Tracker (External)" at bounding box center [166, 24] width 44 height 8
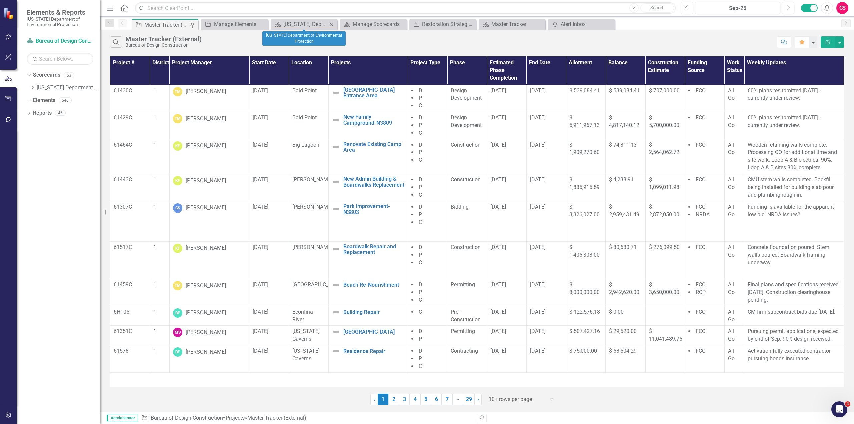
click at [331, 25] on icon at bounding box center [332, 24] width 4 height 4
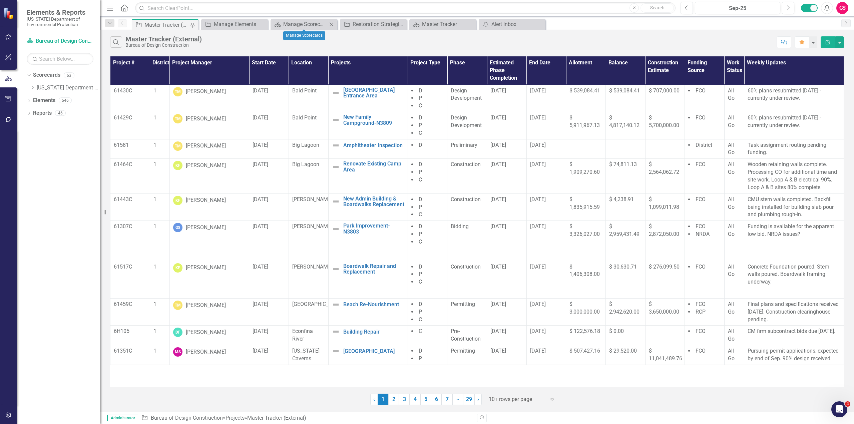
click at [331, 25] on icon "Close" at bounding box center [331, 24] width 7 height 5
click at [0, 0] on icon "Close" at bounding box center [0, 0] width 0 height 0
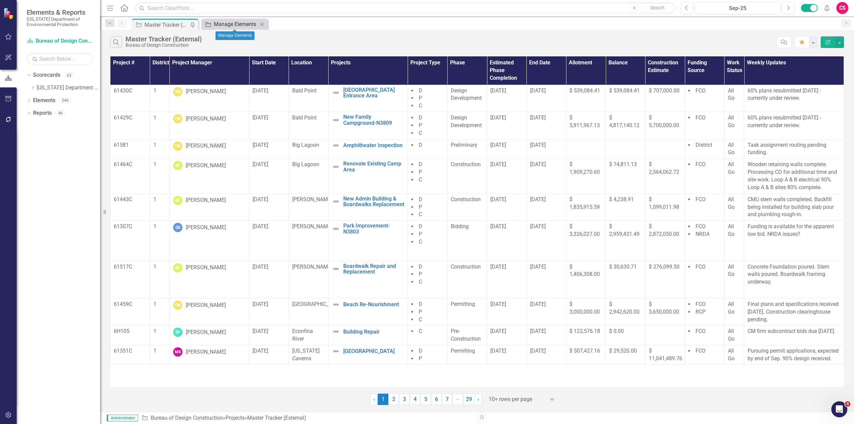
click at [233, 25] on div "Manage Elements" at bounding box center [236, 24] width 44 height 8
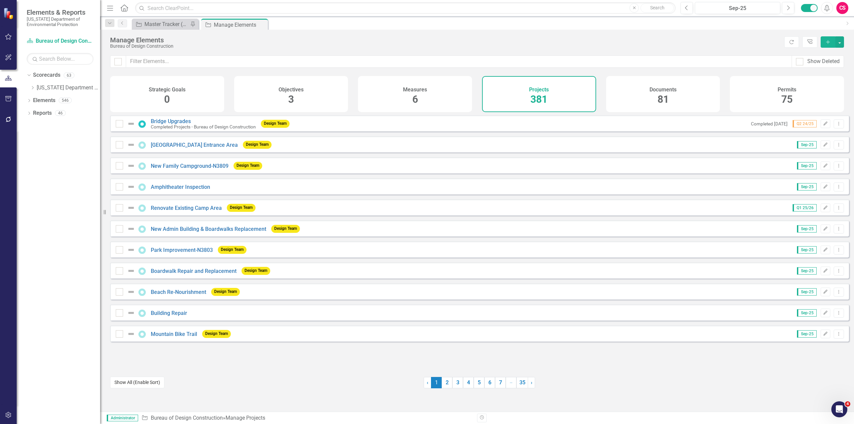
click at [145, 385] on button "Show All (Enable Sort)" at bounding box center [137, 383] width 54 height 12
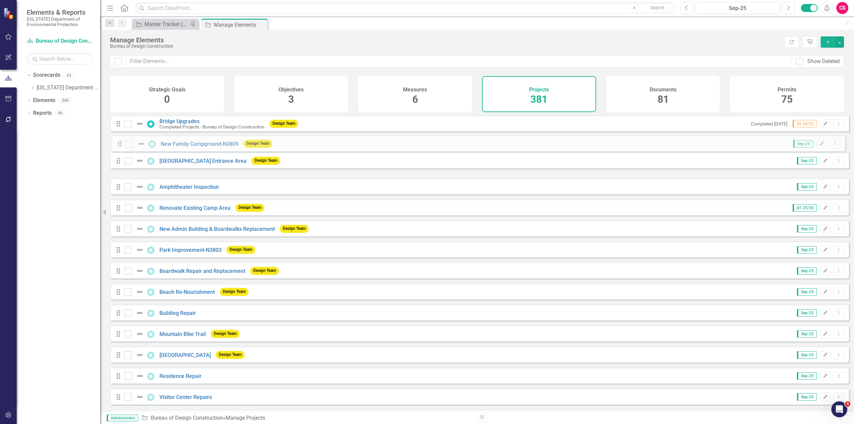
drag, startPoint x: 118, startPoint y: 172, endPoint x: 120, endPoint y: 145, distance: 27.1
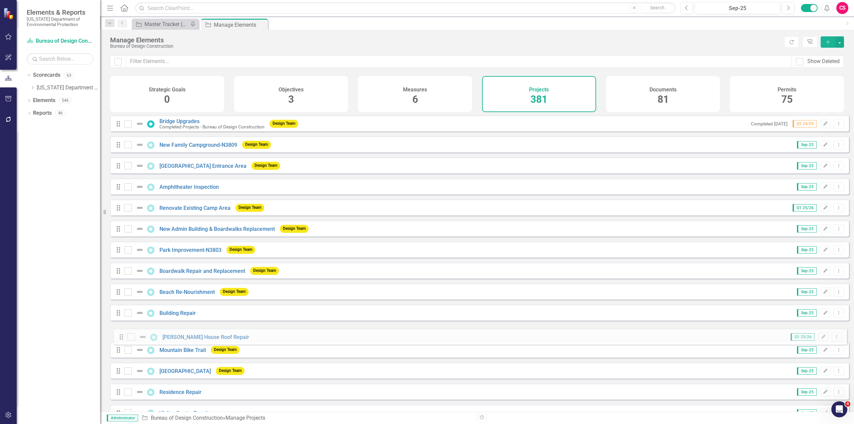
drag, startPoint x: 118, startPoint y: 320, endPoint x: 121, endPoint y: 338, distance: 17.9
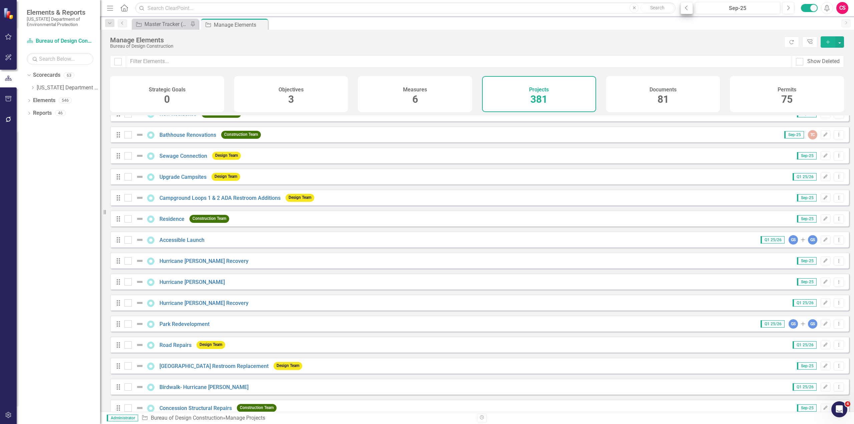
scroll to position [6147, 0]
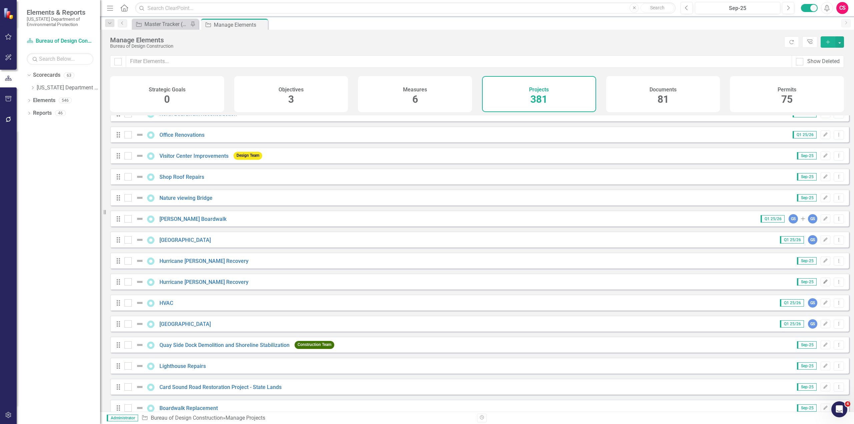
click at [823, 284] on icon "Edit" at bounding box center [825, 282] width 5 height 4
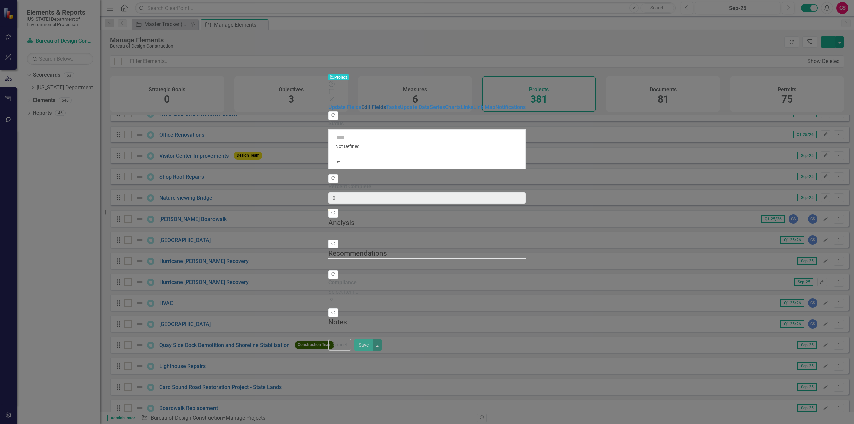
click at [361, 104] on link "Edit Fields" at bounding box center [373, 107] width 25 height 6
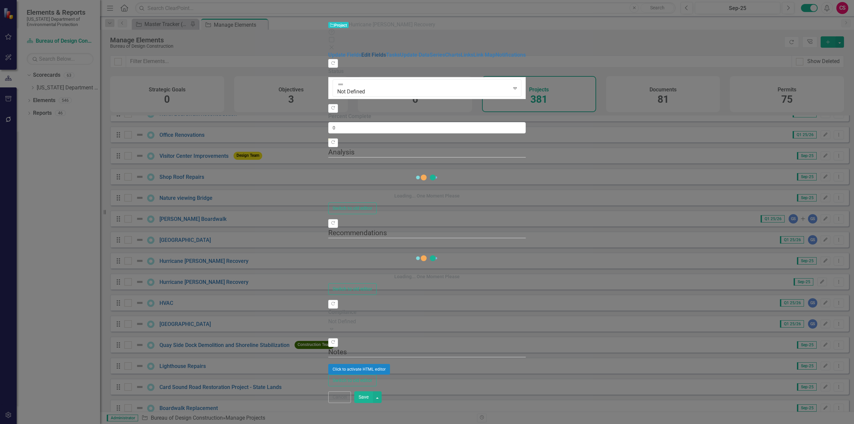
click at [361, 52] on link "Edit Fields" at bounding box center [373, 55] width 25 height 6
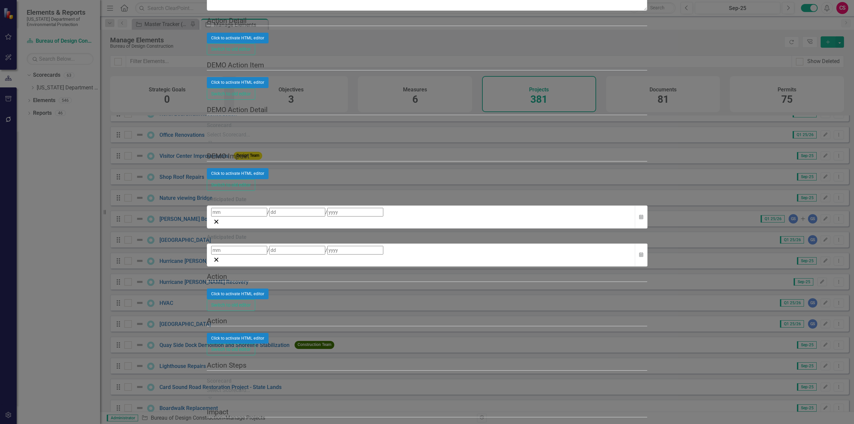
scroll to position [0, 0]
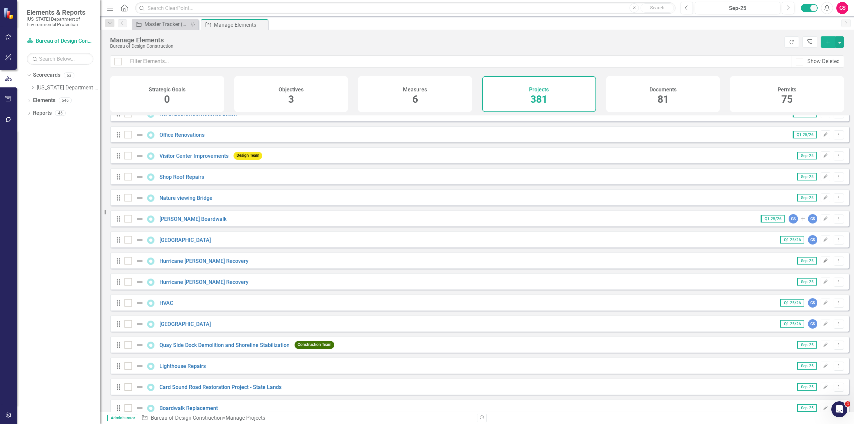
click at [823, 263] on icon "Edit" at bounding box center [825, 261] width 5 height 4
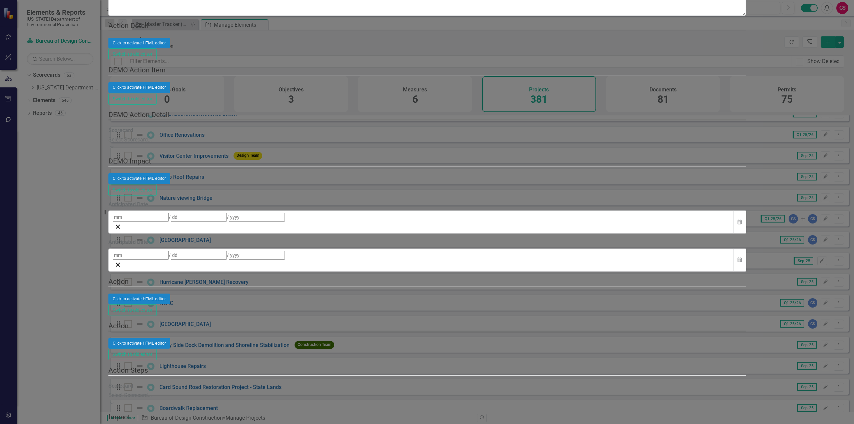
drag, startPoint x: 808, startPoint y: 414, endPoint x: 694, endPoint y: 360, distance: 126.2
click at [690, 361] on form "Project Project Hurricane Helene Recovery Help Maximize Close Update Fields Edi…" at bounding box center [427, 212] width 638 height 7860
type input "Hurricane Helene Recovery - Cedar Key"
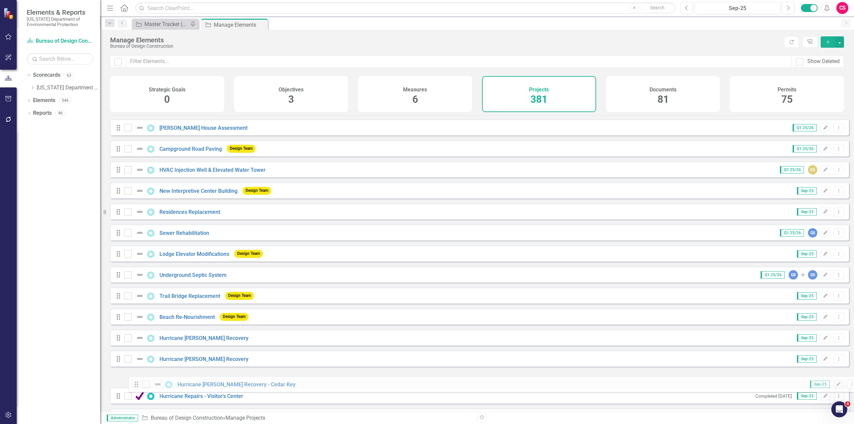
scroll to position [970, 0]
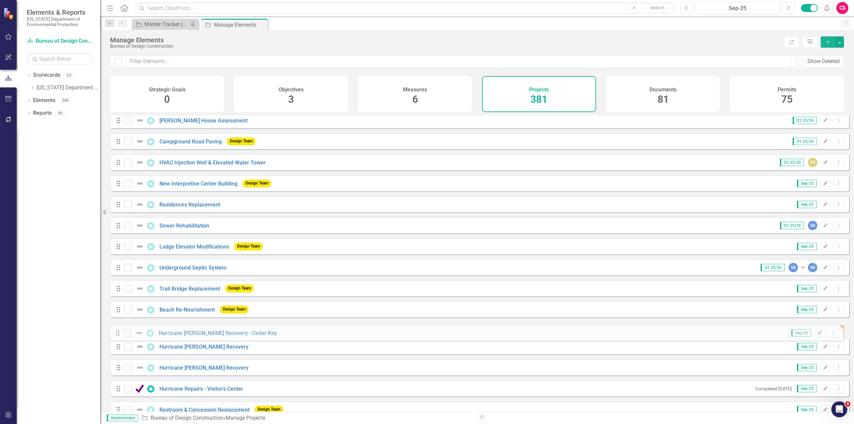
drag, startPoint x: 119, startPoint y: 266, endPoint x: 118, endPoint y: 333, distance: 67.1
